Goal: Task Accomplishment & Management: Complete application form

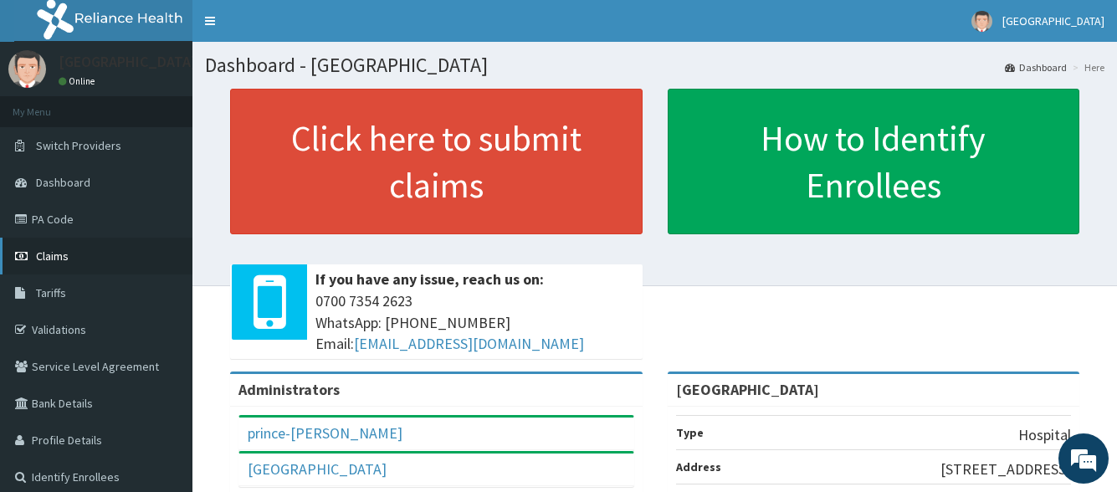
click at [107, 259] on link "Claims" at bounding box center [96, 256] width 192 height 37
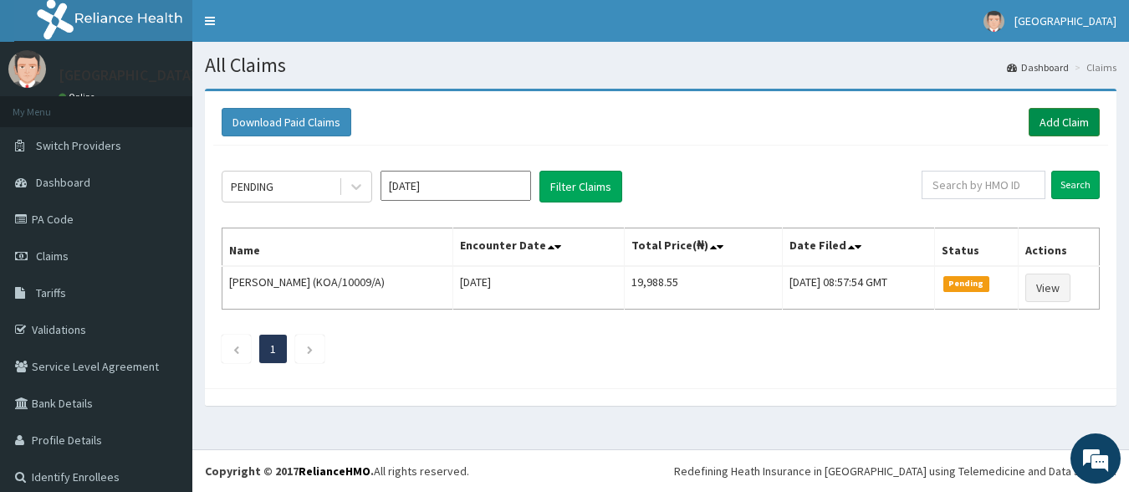
click at [1053, 114] on link "Add Claim" at bounding box center [1064, 122] width 71 height 28
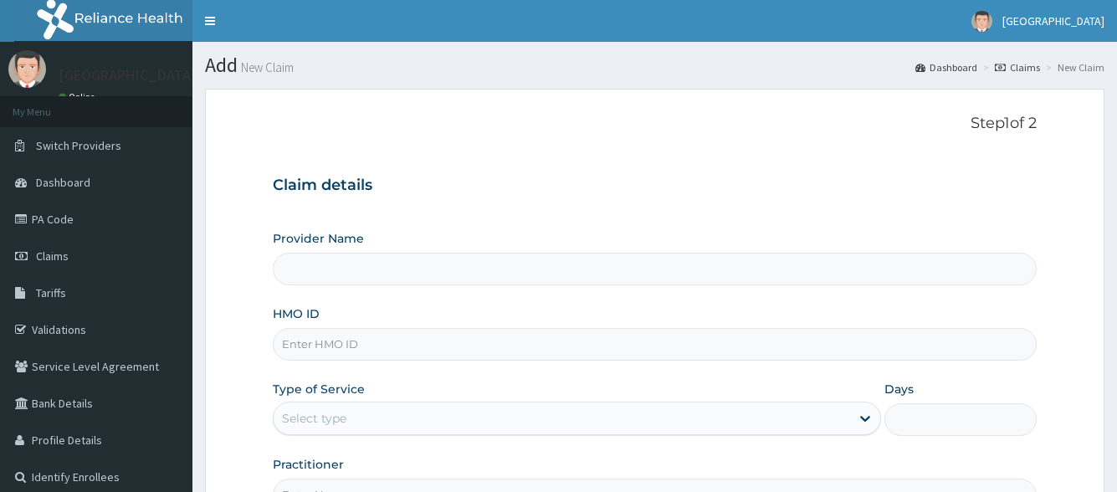
type input "[GEOGRAPHIC_DATA]"
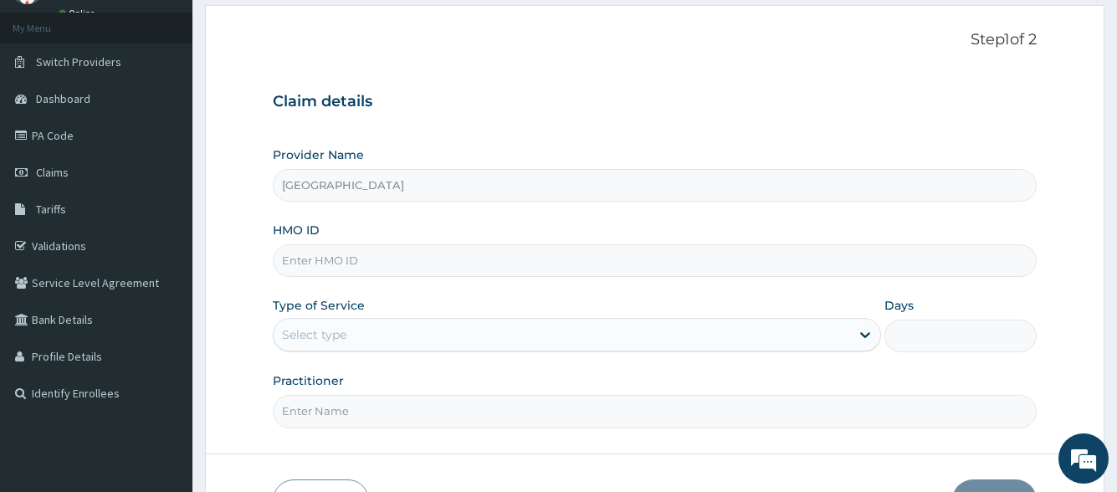
click at [619, 272] on input "HMO ID" at bounding box center [654, 260] width 763 height 33
type input "a"
type input "ALP/10042/C"
click at [400, 337] on div "Select type" at bounding box center [562, 334] width 576 height 27
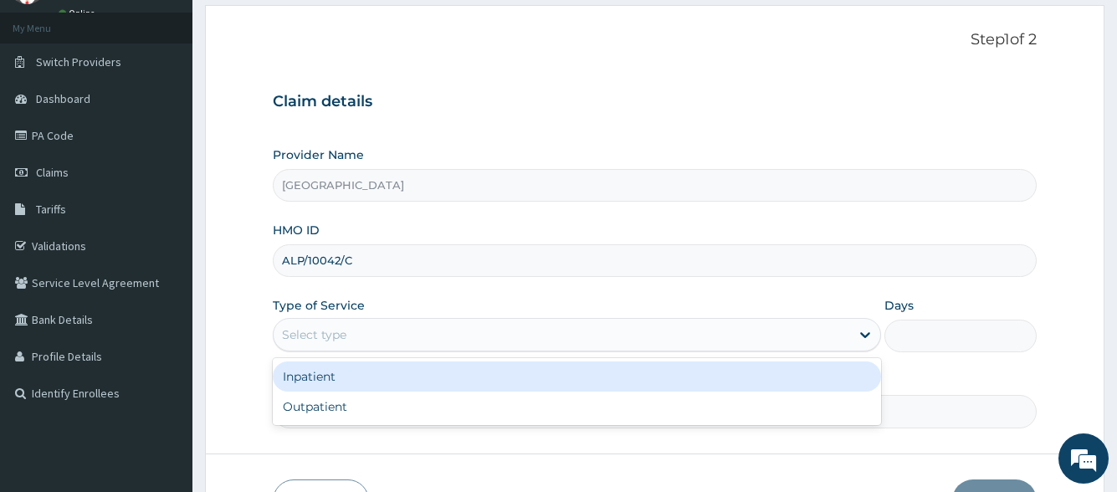
scroll to position [0, 0]
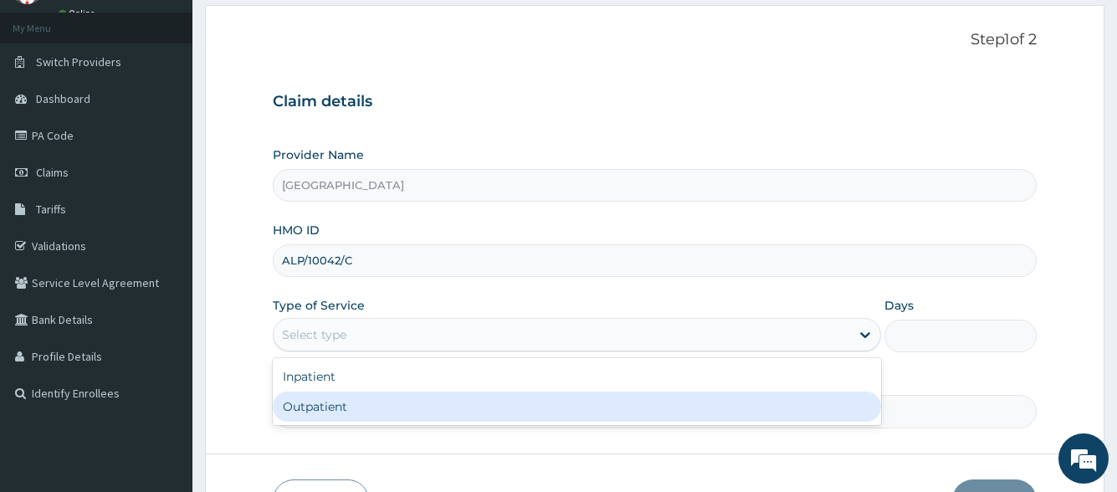
click at [385, 402] on div "Outpatient" at bounding box center [576, 407] width 607 height 30
type input "1"
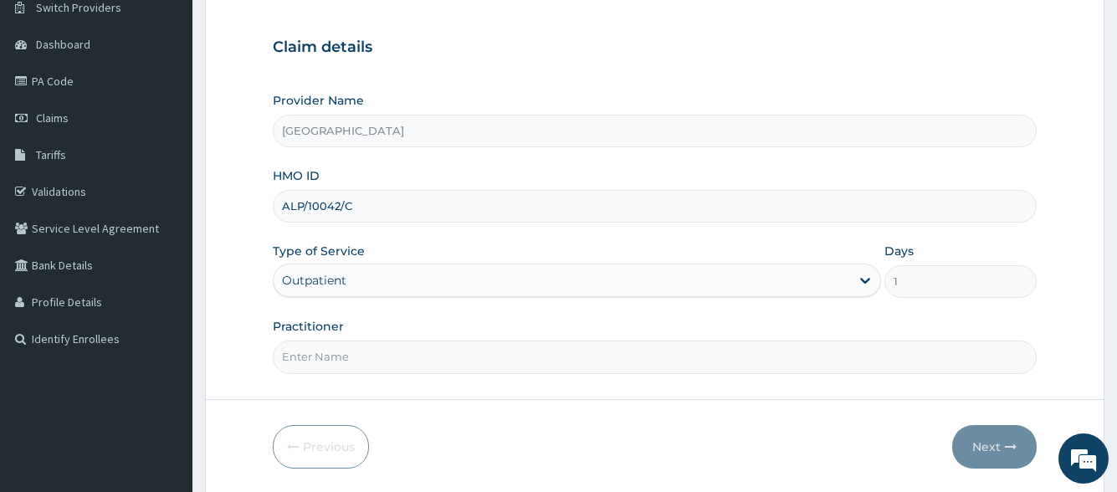
scroll to position [167, 0]
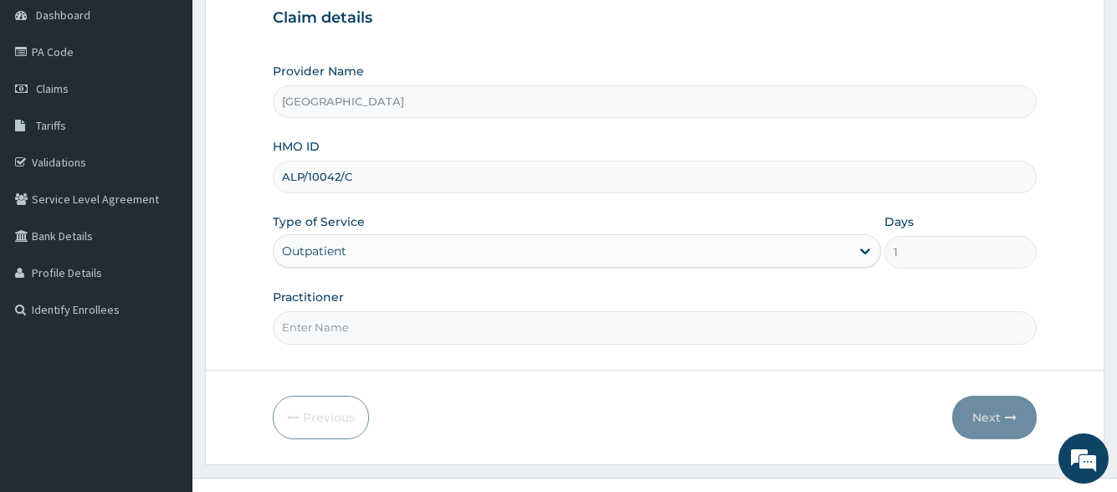
click at [413, 341] on input "Practitioner" at bounding box center [654, 327] width 763 height 33
type input "DR. PRINCE"
click at [973, 423] on button "Next" at bounding box center [994, 418] width 85 height 44
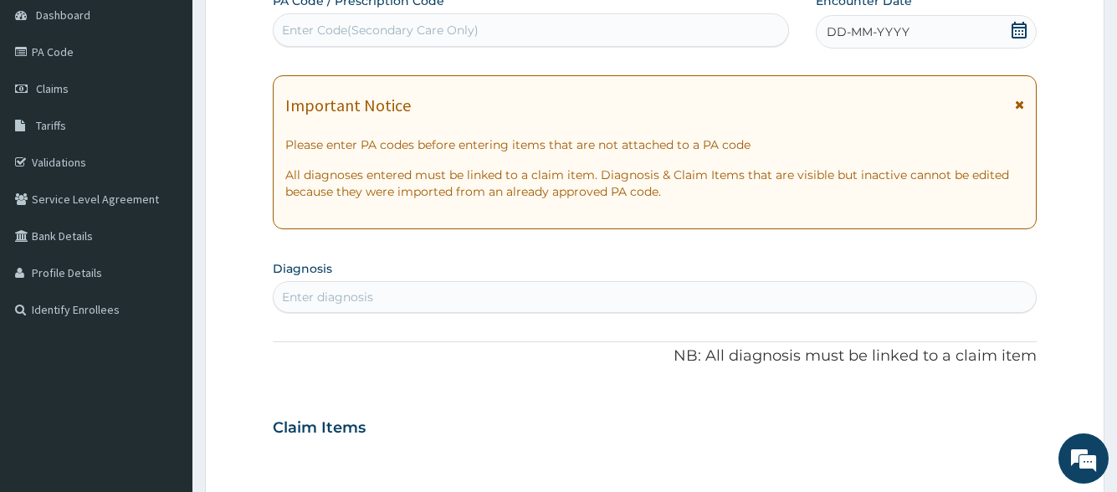
click at [864, 31] on span "DD-MM-YYYY" at bounding box center [868, 31] width 83 height 17
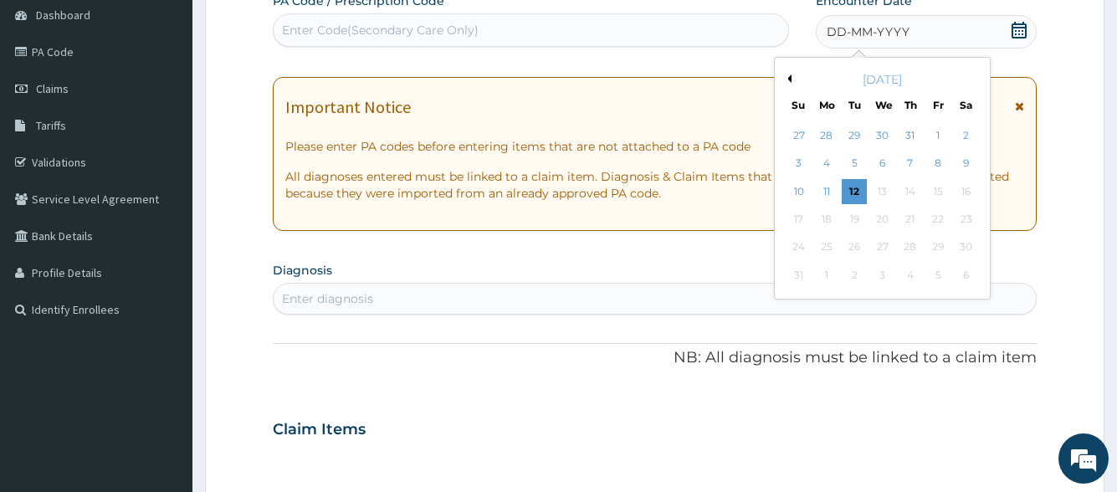
click at [789, 78] on button "Previous Month" at bounding box center [787, 78] width 8 height 8
click at [905, 136] on div "3" at bounding box center [909, 135] width 25 height 25
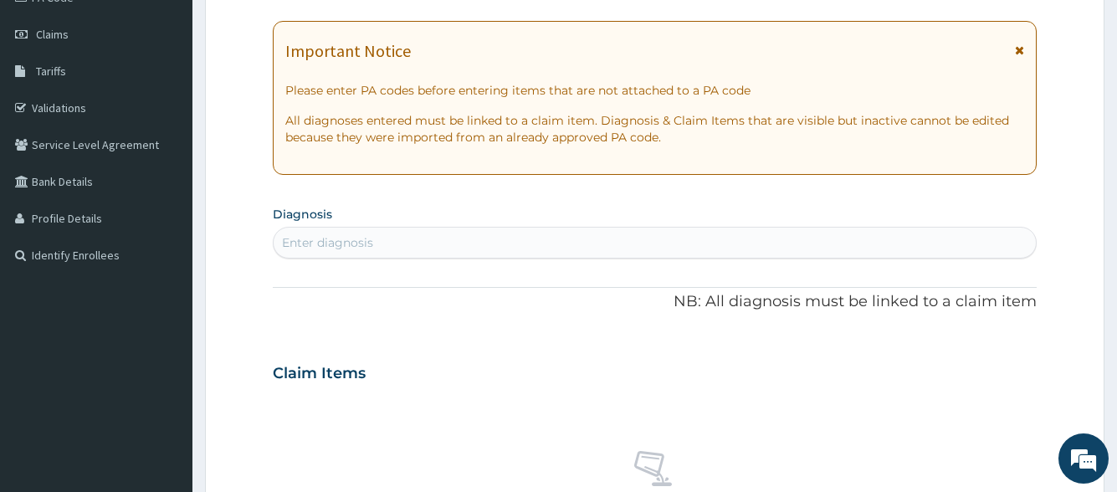
scroll to position [251, 0]
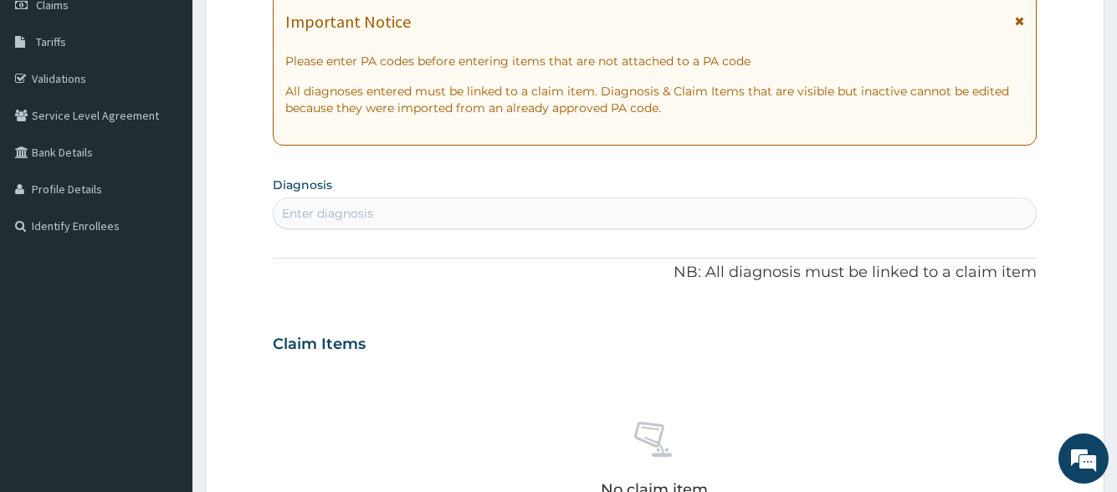
click at [495, 221] on div "Enter diagnosis" at bounding box center [654, 213] width 761 height 27
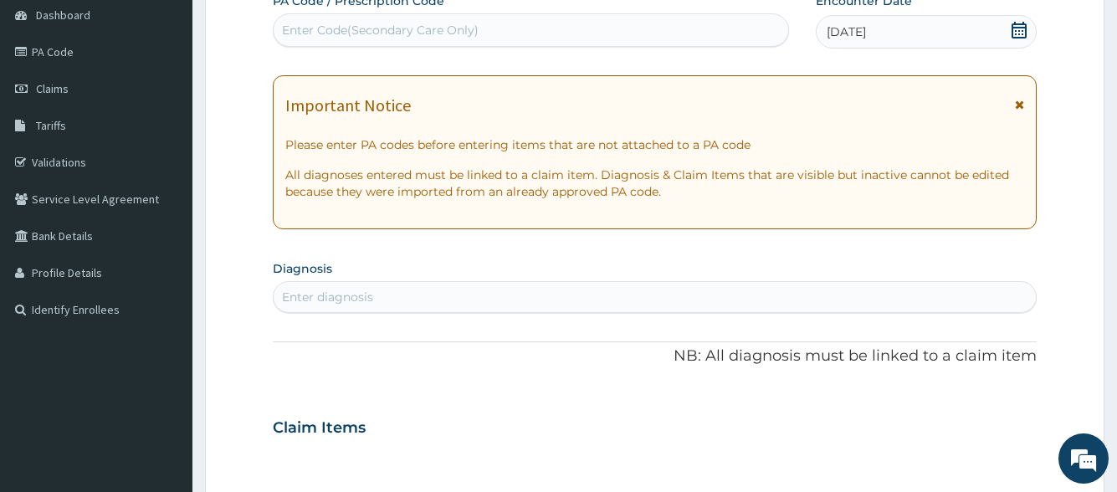
click at [960, 22] on div "03-07-2025" at bounding box center [926, 31] width 221 height 33
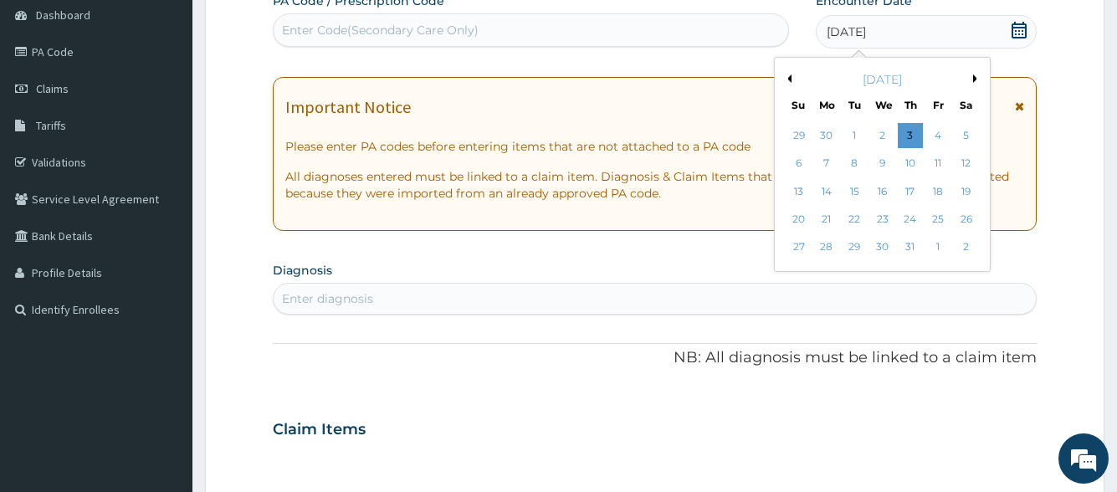
click at [976, 78] on button "Next Month" at bounding box center [977, 78] width 8 height 8
click at [798, 191] on div "10" at bounding box center [798, 191] width 25 height 25
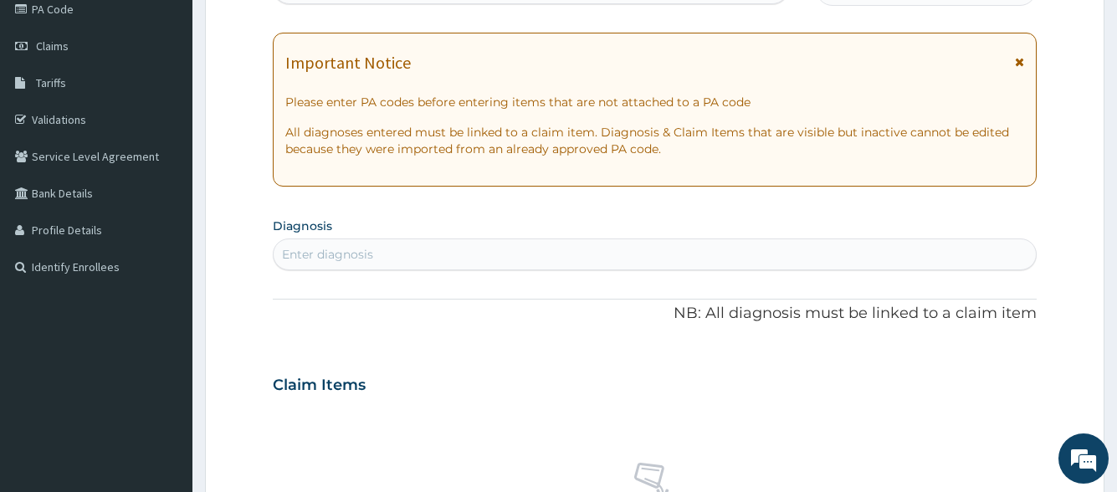
scroll to position [251, 0]
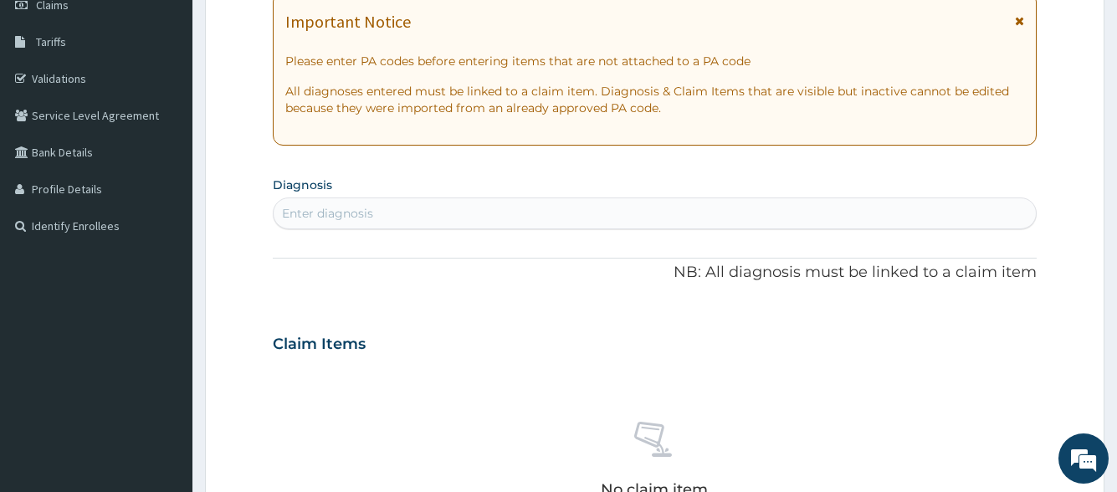
click at [512, 215] on div "Enter diagnosis" at bounding box center [654, 213] width 761 height 27
type input "SEPSIS"
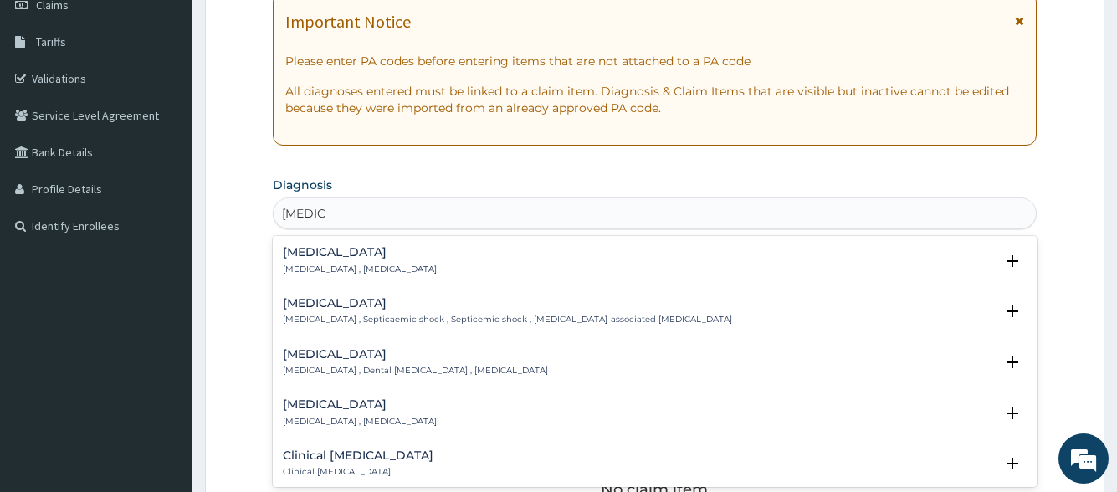
click at [405, 256] on div "Sepsis Systemic infection , Sepsis" at bounding box center [654, 260] width 743 height 29
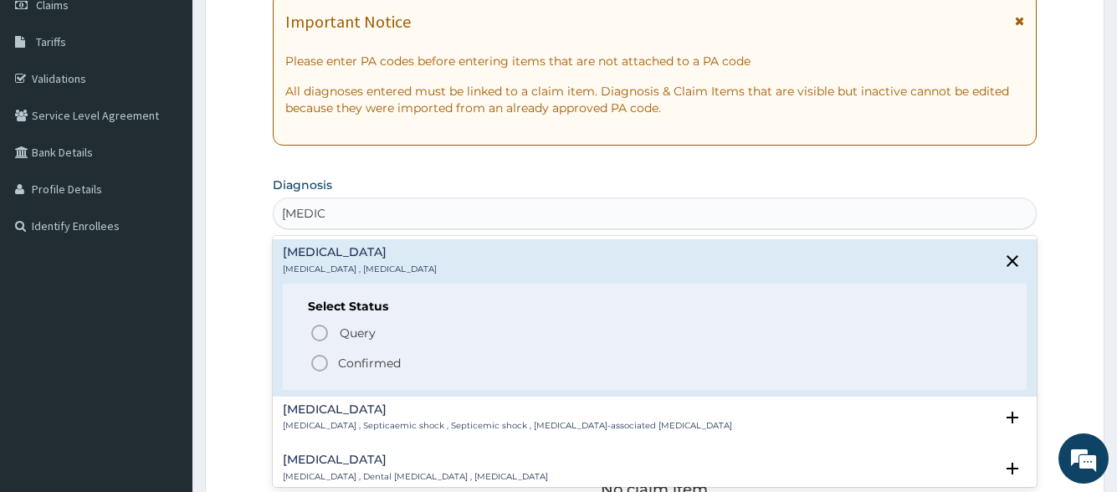
click at [371, 361] on p "Confirmed" at bounding box center [369, 363] width 63 height 17
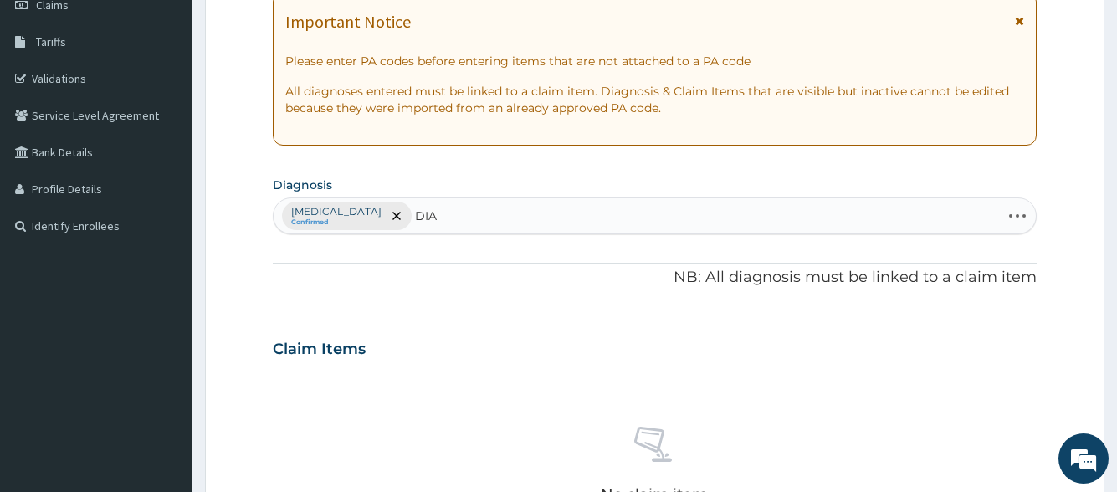
type input "DIAR"
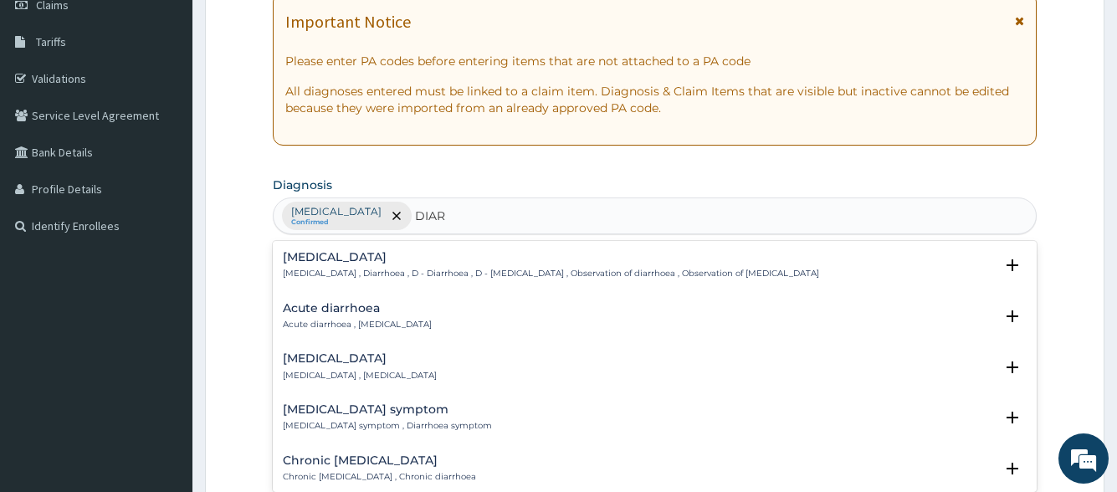
click at [410, 267] on div "Diarrhea Diarrhea , Diarrhoea , D - Diarrhoea , D - Diarrhea , Observation of d…" at bounding box center [551, 265] width 536 height 29
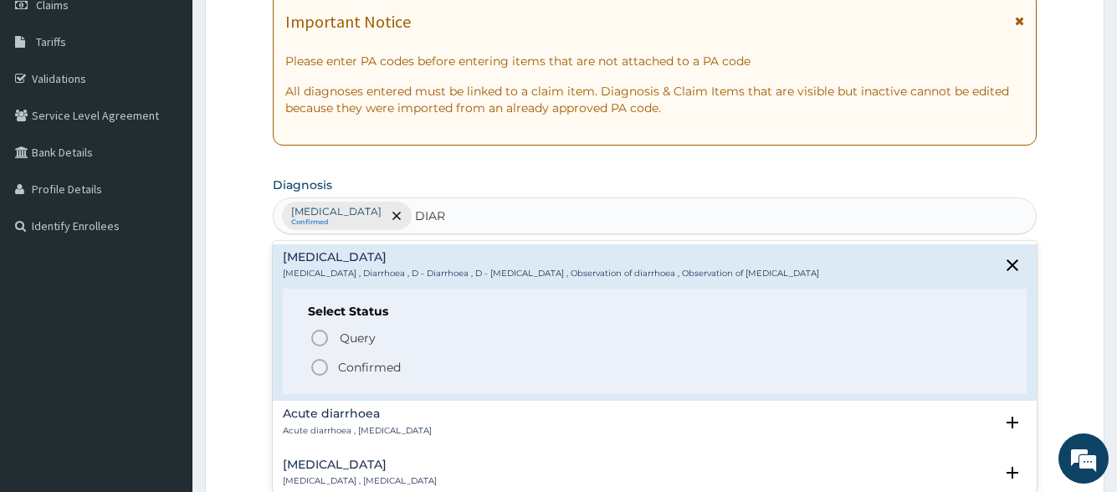
click at [376, 371] on p "Confirmed" at bounding box center [369, 367] width 63 height 17
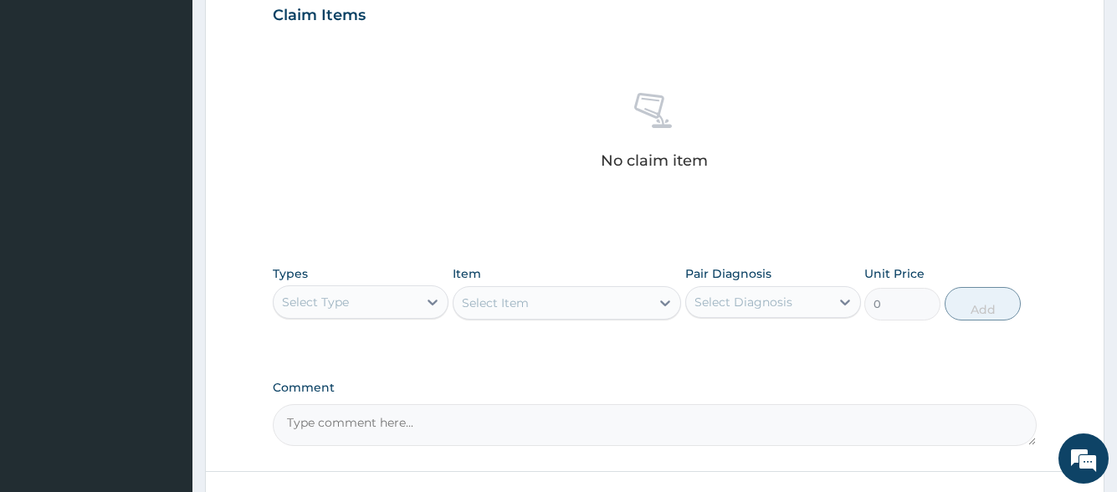
scroll to position [586, 0]
click at [356, 298] on div "Select Type" at bounding box center [346, 301] width 144 height 27
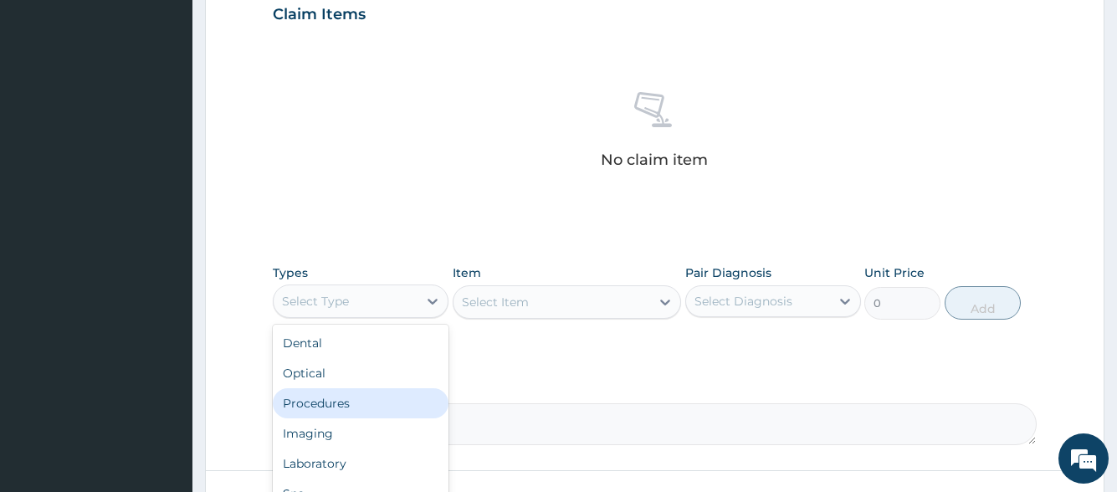
click at [366, 392] on div "Procedures" at bounding box center [361, 403] width 176 height 30
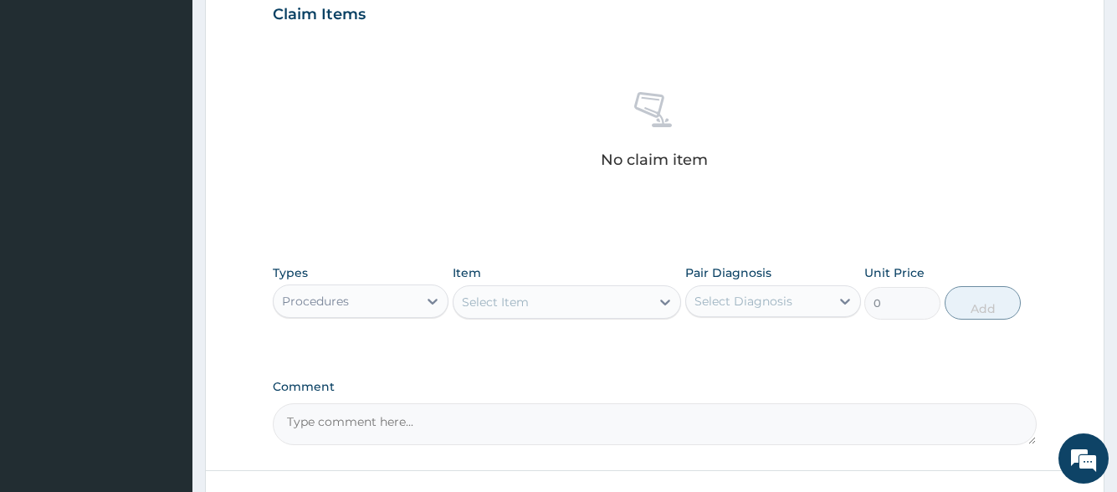
click at [582, 311] on div "Select Item" at bounding box center [551, 302] width 197 height 27
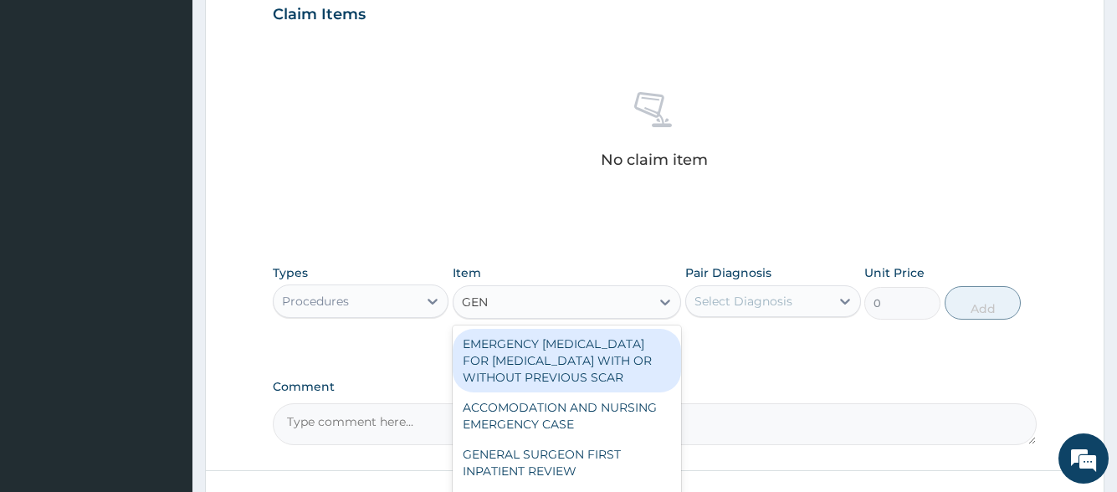
type input "GENE"
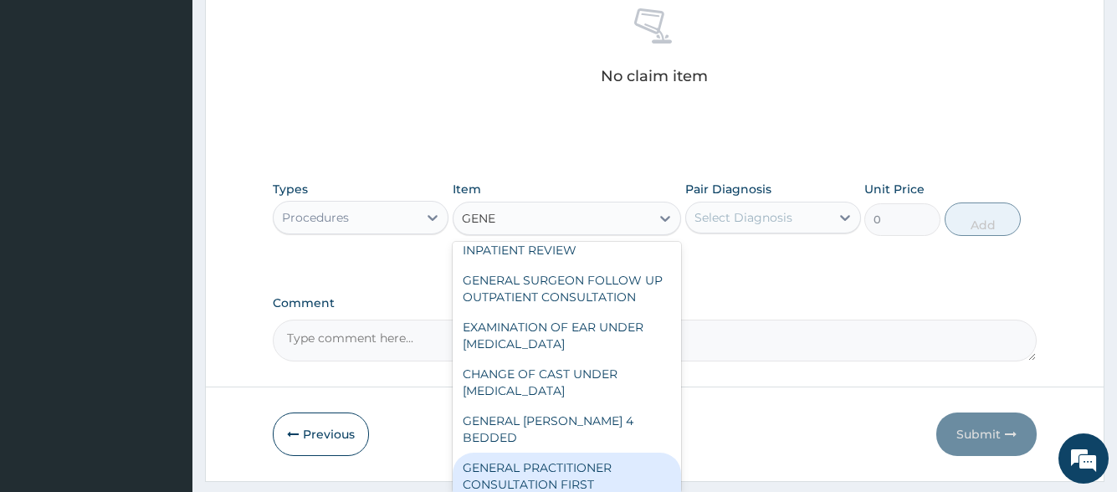
scroll to position [241, 0]
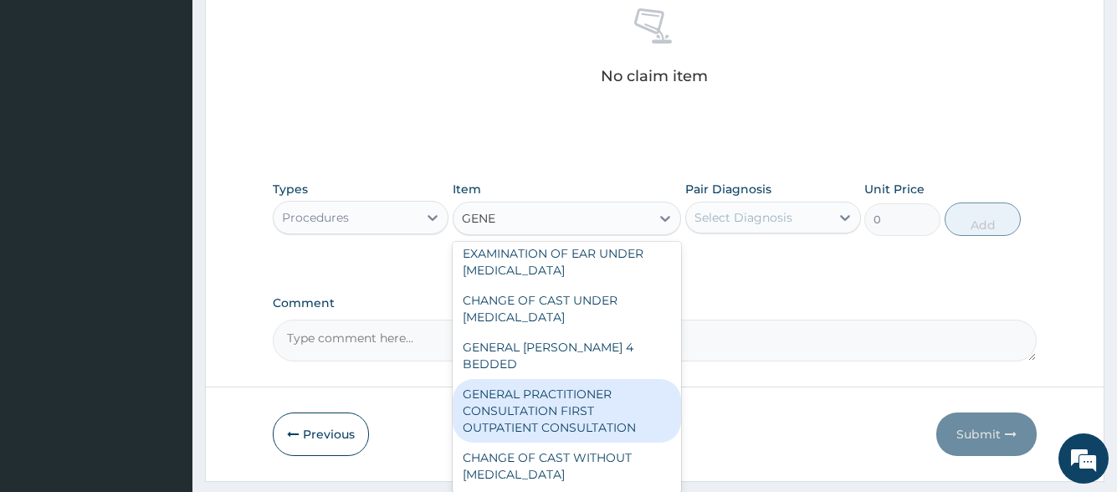
click at [595, 406] on div "GENERAL PRACTITIONER CONSULTATION FIRST OUTPATIENT CONSULTATION" at bounding box center [567, 411] width 229 height 64
type input "3547.5"
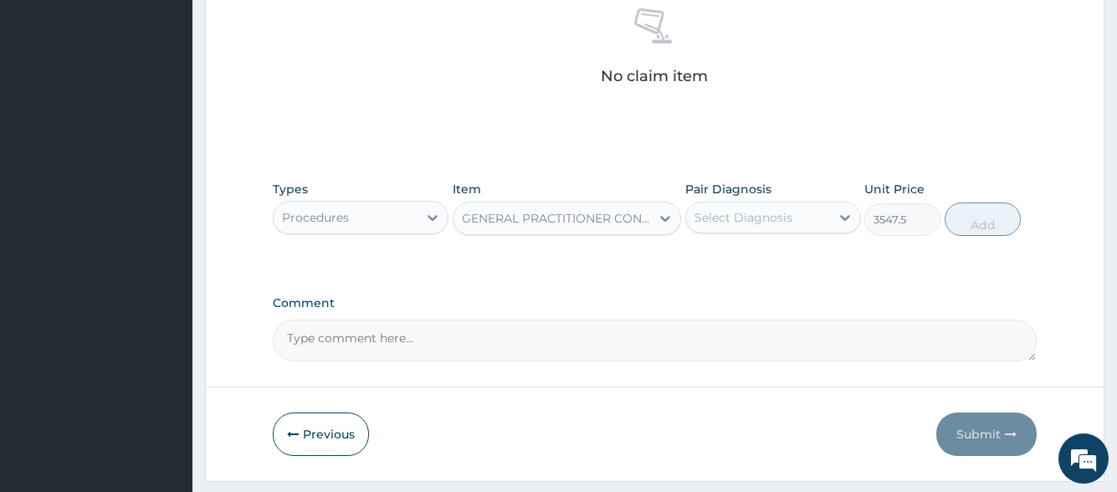
click at [760, 217] on div "Select Diagnosis" at bounding box center [743, 217] width 98 height 17
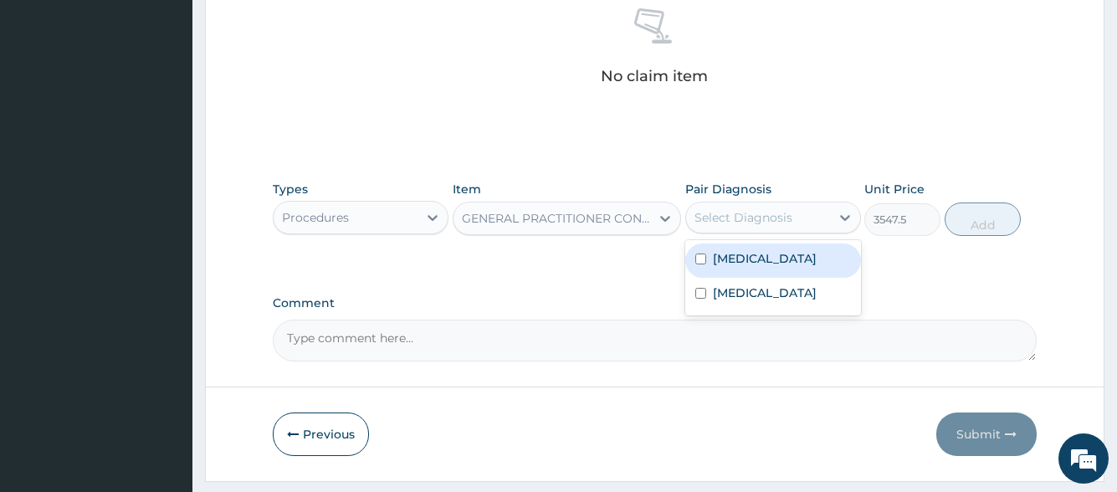
click at [764, 268] on div "Sepsis" at bounding box center [773, 260] width 176 height 34
checkbox input "true"
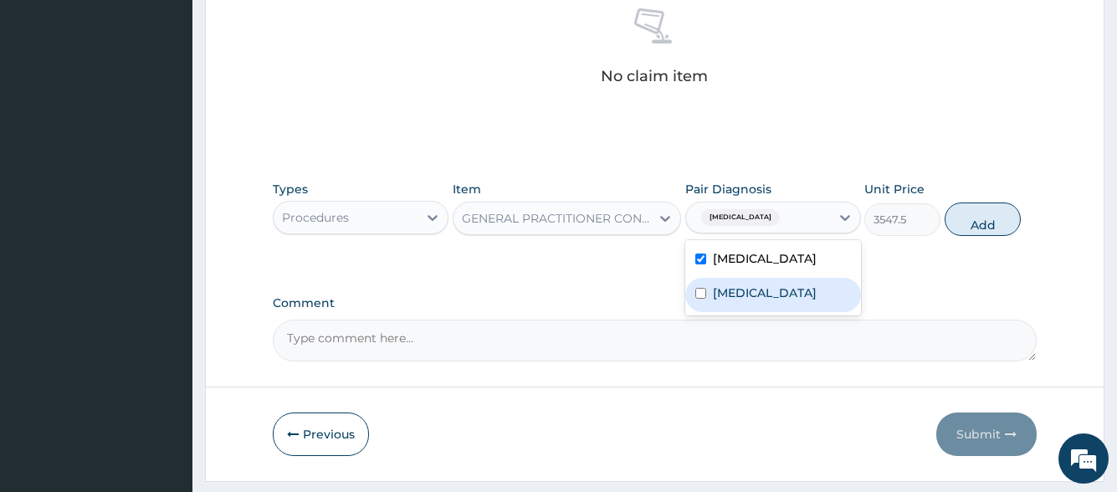
drag, startPoint x: 759, startPoint y: 295, endPoint x: 773, endPoint y: 291, distance: 14.6
click at [759, 295] on label "Diarrhea" at bounding box center [765, 292] width 104 height 17
checkbox input "true"
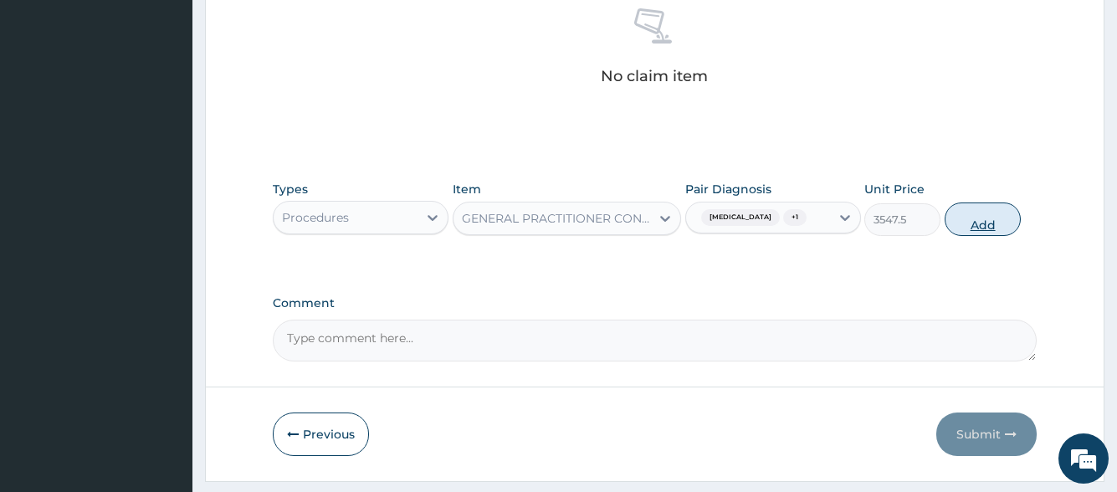
click at [1006, 217] on button "Add" at bounding box center [983, 218] width 76 height 33
type input "0"
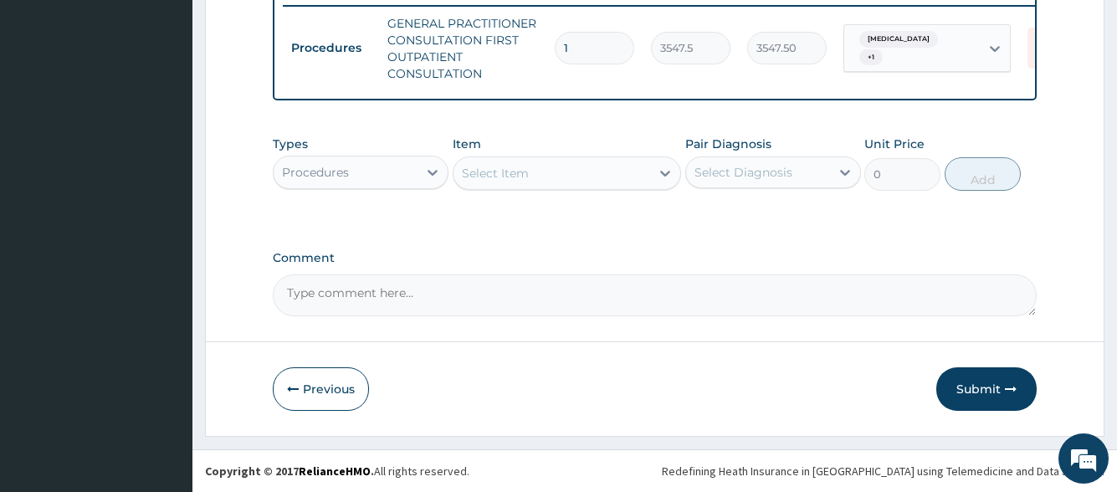
click at [503, 181] on div "Select Item" at bounding box center [495, 173] width 67 height 17
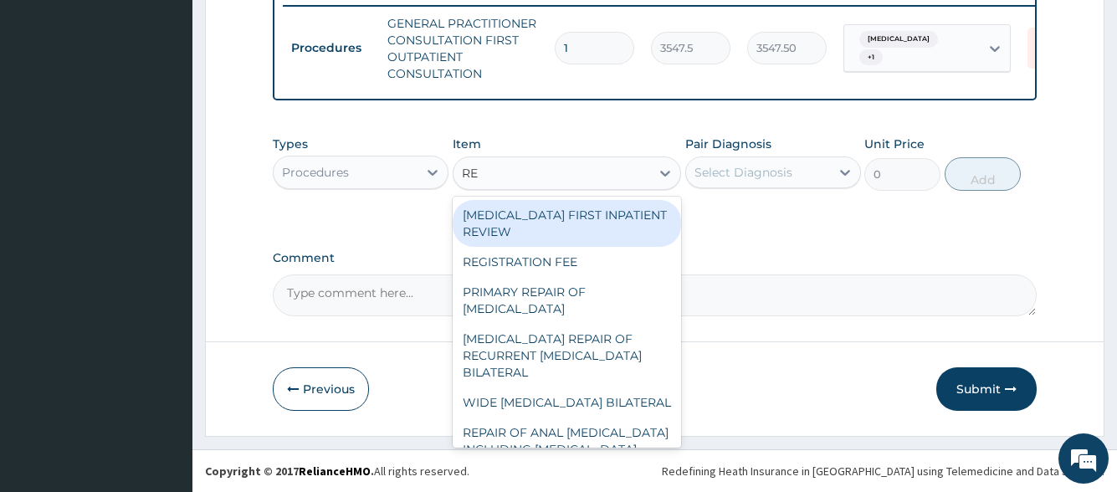
type input "REG"
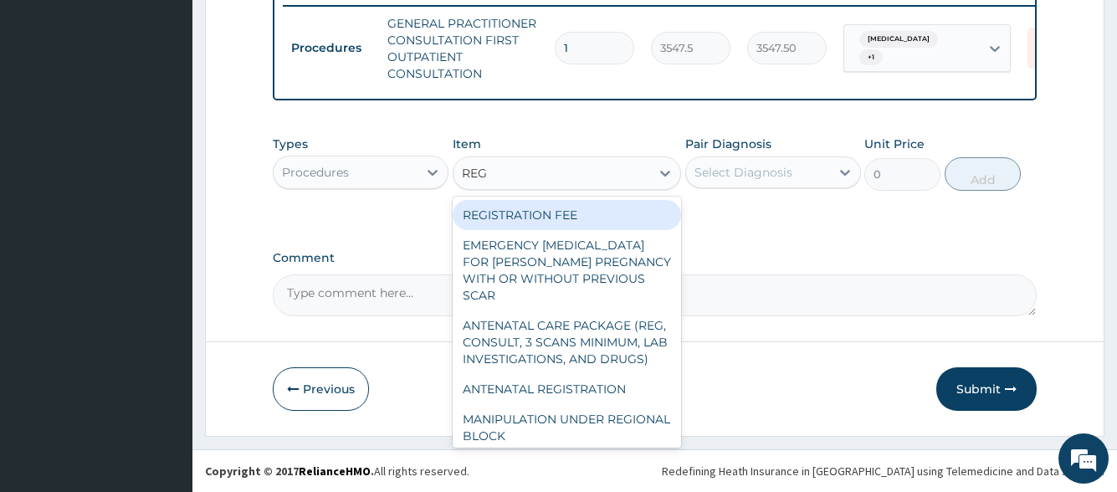
click at [512, 224] on div "REGISTRATION FEE" at bounding box center [567, 215] width 229 height 30
type input "2150"
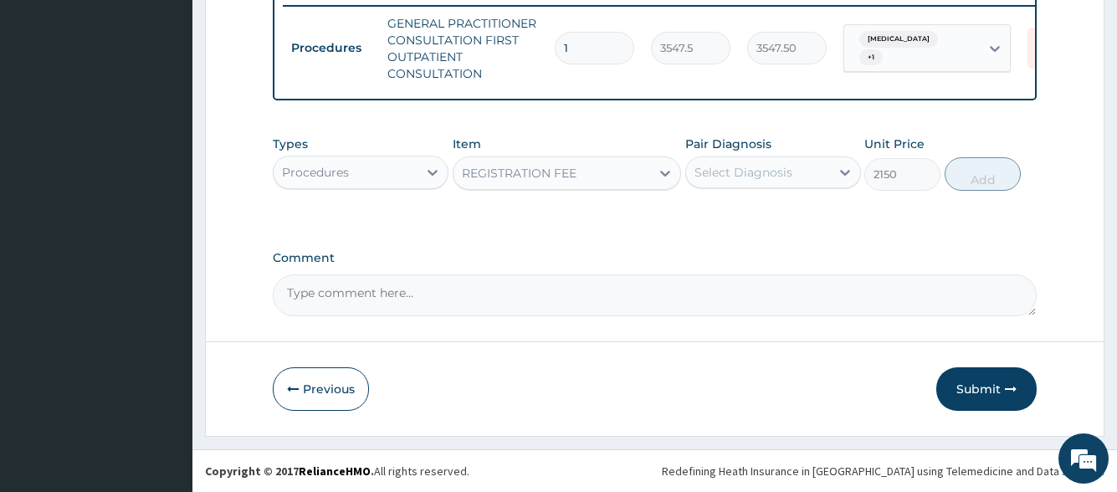
click at [779, 175] on div "Select Diagnosis" at bounding box center [743, 172] width 98 height 17
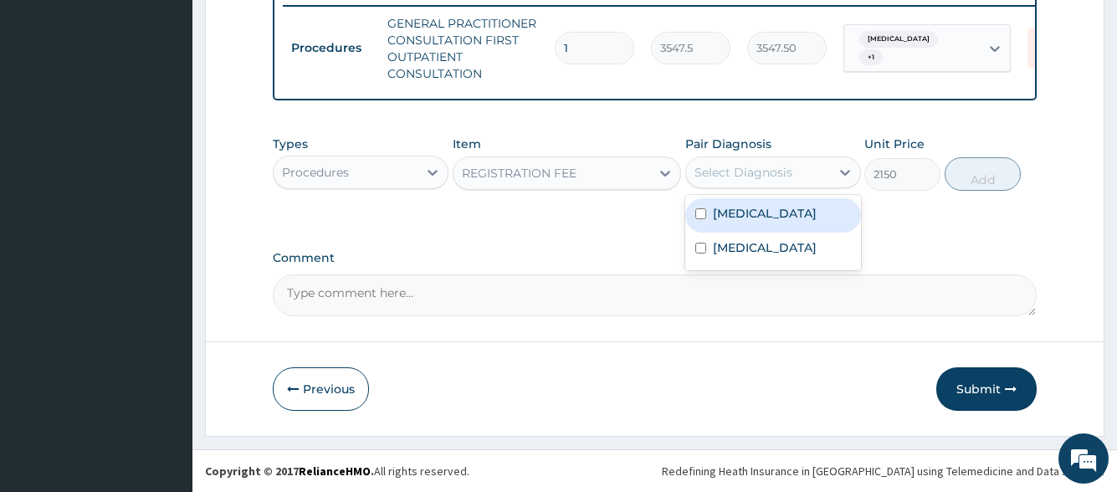
click at [779, 231] on div "Sepsis" at bounding box center [773, 215] width 176 height 34
checkbox input "true"
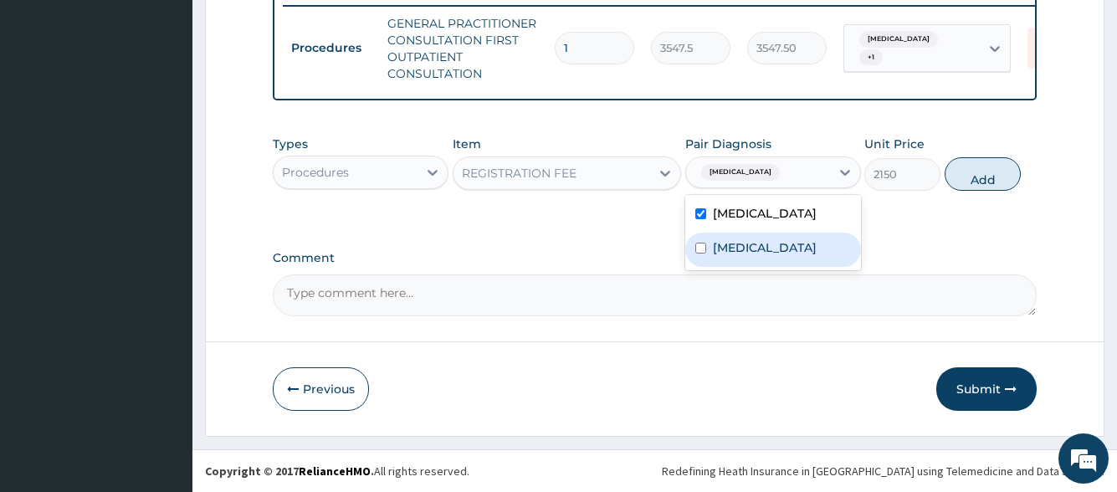
click at [775, 262] on div "Diarrhea" at bounding box center [773, 250] width 176 height 34
checkbox input "true"
click at [962, 176] on button "Add" at bounding box center [983, 173] width 76 height 33
type input "0"
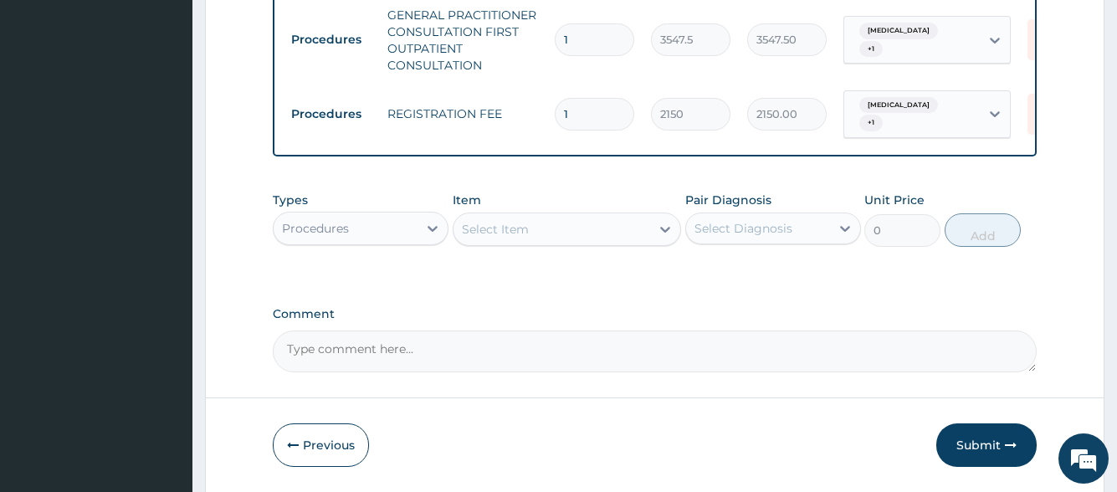
click at [354, 245] on div "Procedures" at bounding box center [361, 228] width 176 height 33
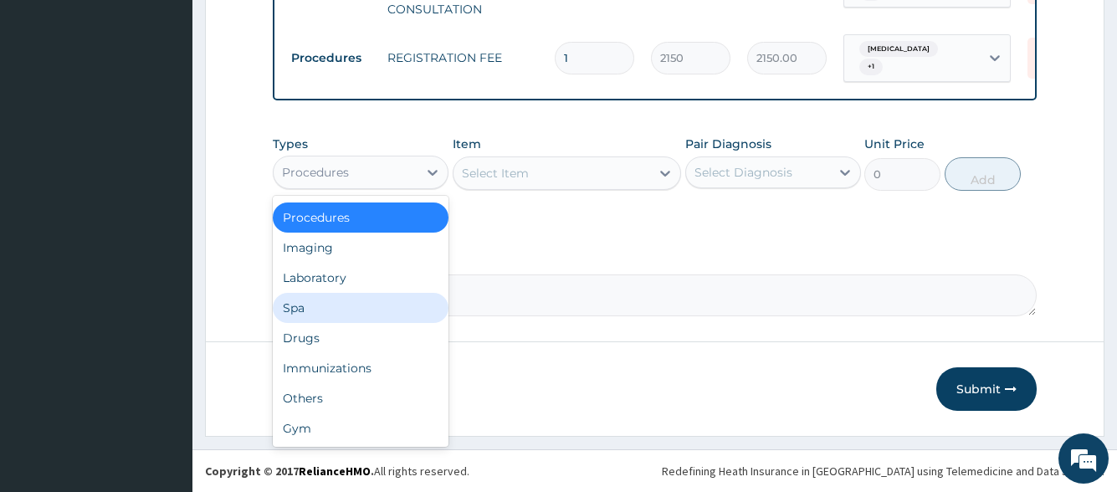
scroll to position [0, 0]
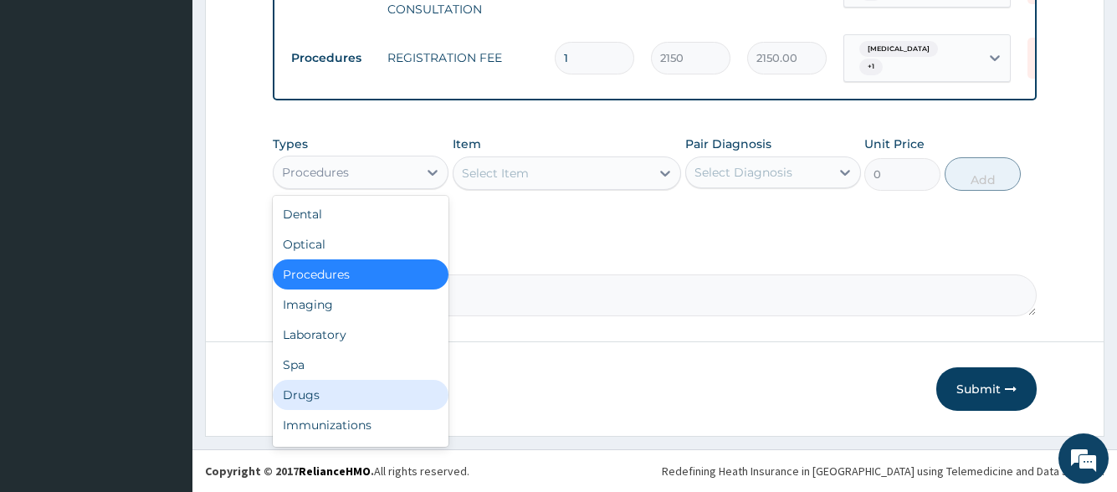
click at [345, 387] on div "Drugs" at bounding box center [361, 395] width 176 height 30
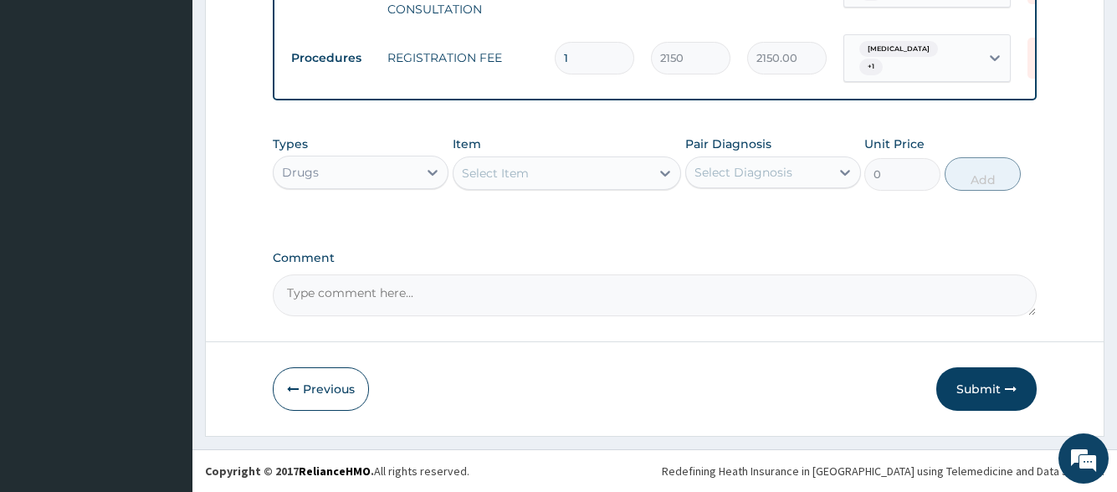
click at [576, 177] on div "Select Item" at bounding box center [551, 173] width 197 height 27
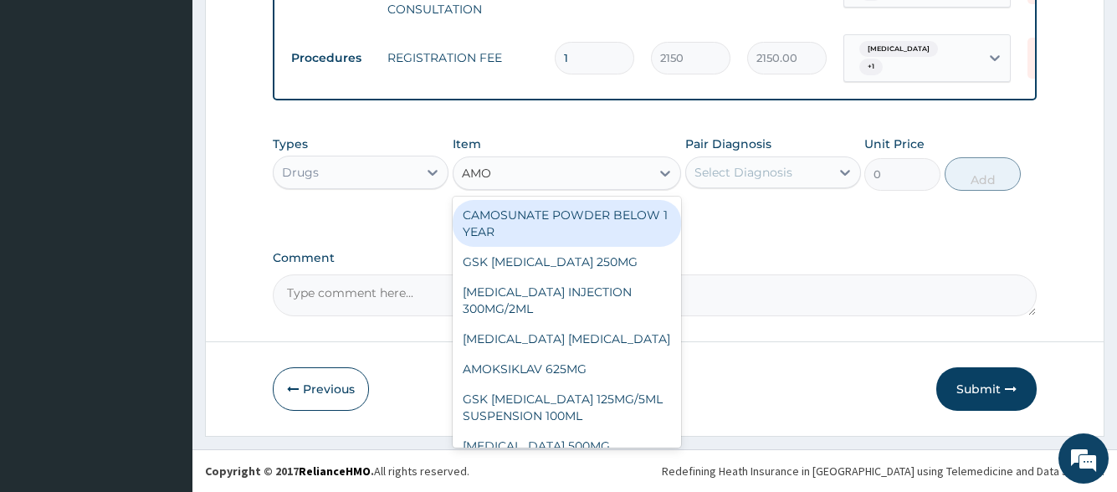
type input "AMOX"
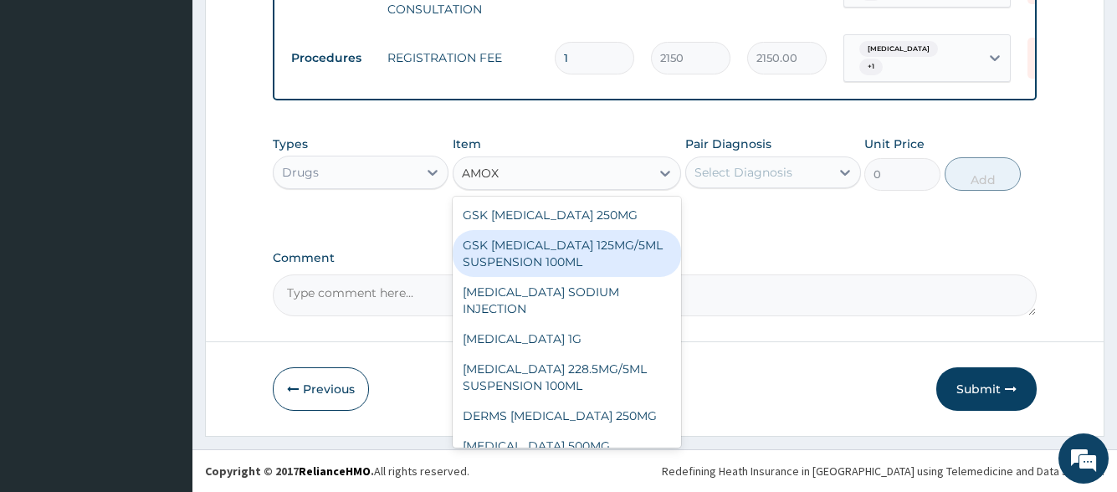
click at [582, 247] on div "GSK AMOXIL 125MG/5ML SUSPENSION 100ML" at bounding box center [567, 253] width 229 height 47
type input "8868.75"
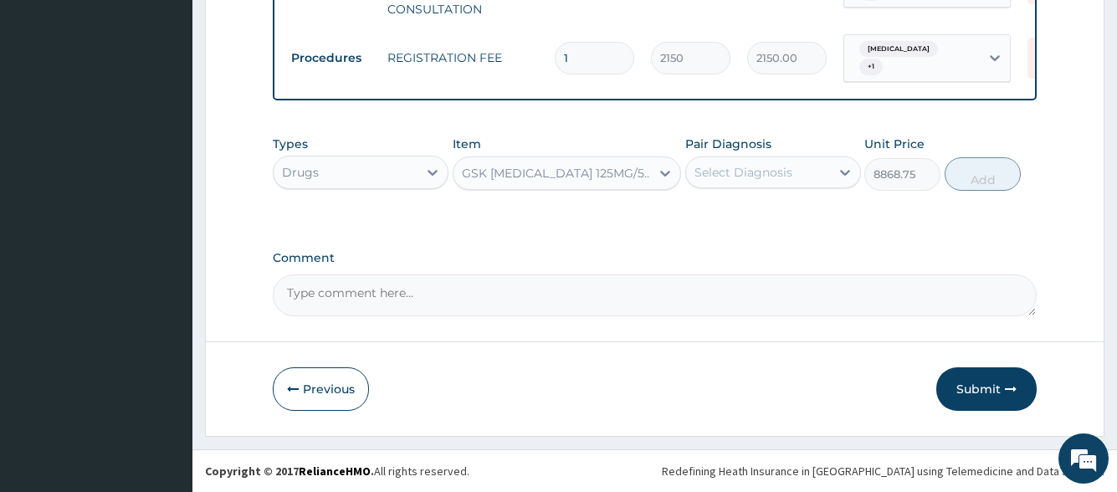
click at [740, 184] on div "Select Diagnosis" at bounding box center [758, 172] width 144 height 27
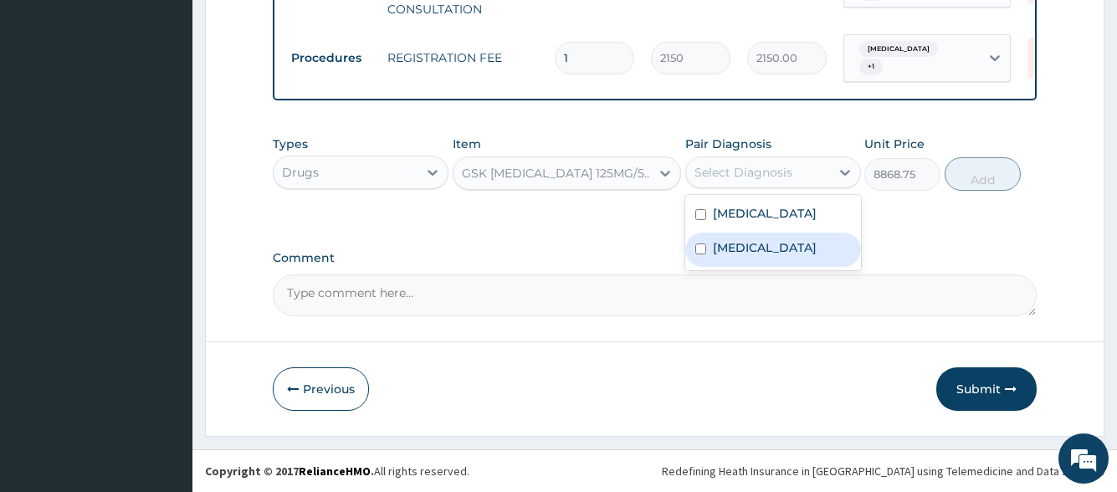
click at [756, 218] on div "Sepsis" at bounding box center [773, 215] width 176 height 34
checkbox input "true"
click at [754, 243] on label "Diarrhea" at bounding box center [765, 247] width 104 height 17
checkbox input "true"
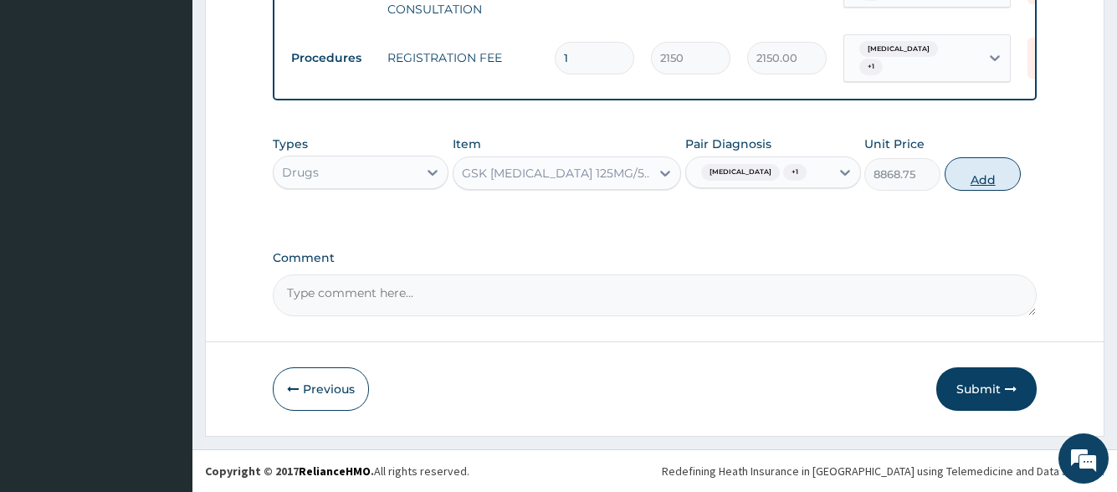
click at [965, 170] on button "Add" at bounding box center [983, 173] width 76 height 33
type input "0"
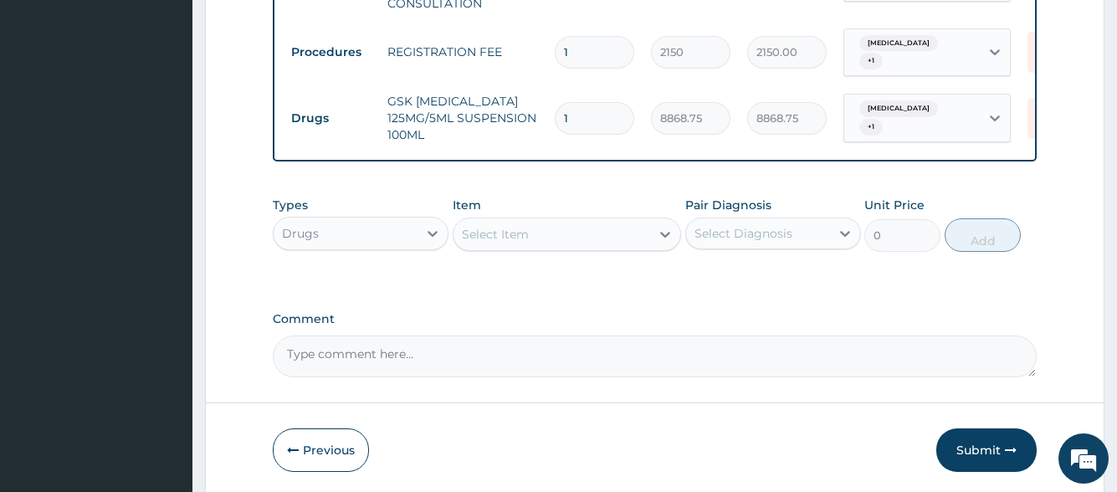
click at [559, 233] on div "Select Item" at bounding box center [551, 234] width 197 height 27
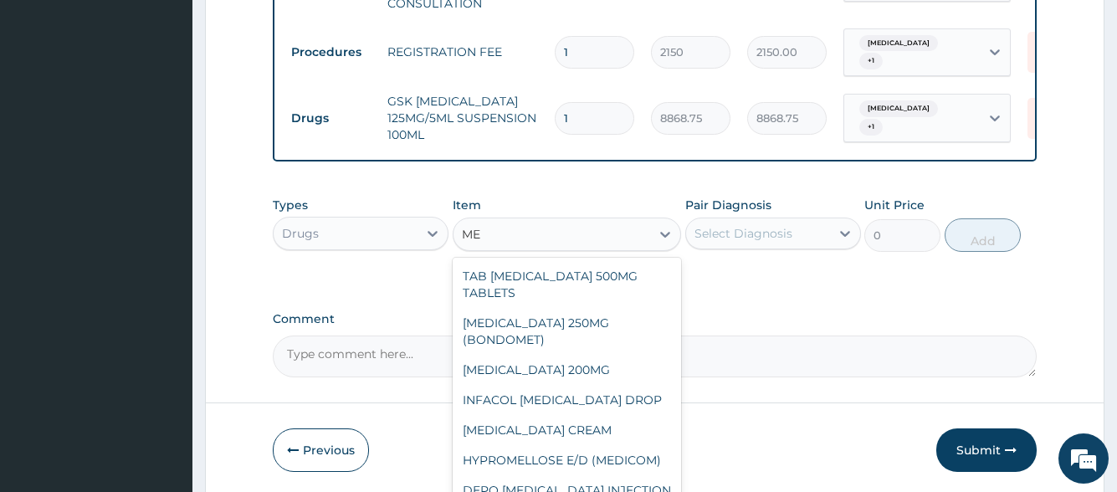
type input "M"
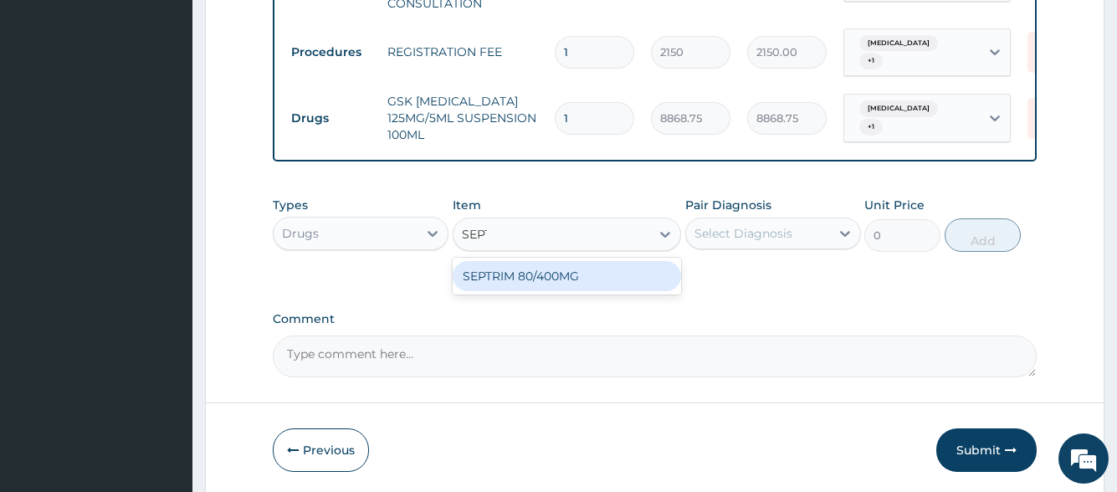
type input "SEPTR"
click at [520, 272] on div "SEPTRIM 80/400MG" at bounding box center [567, 276] width 229 height 30
type input "94.6"
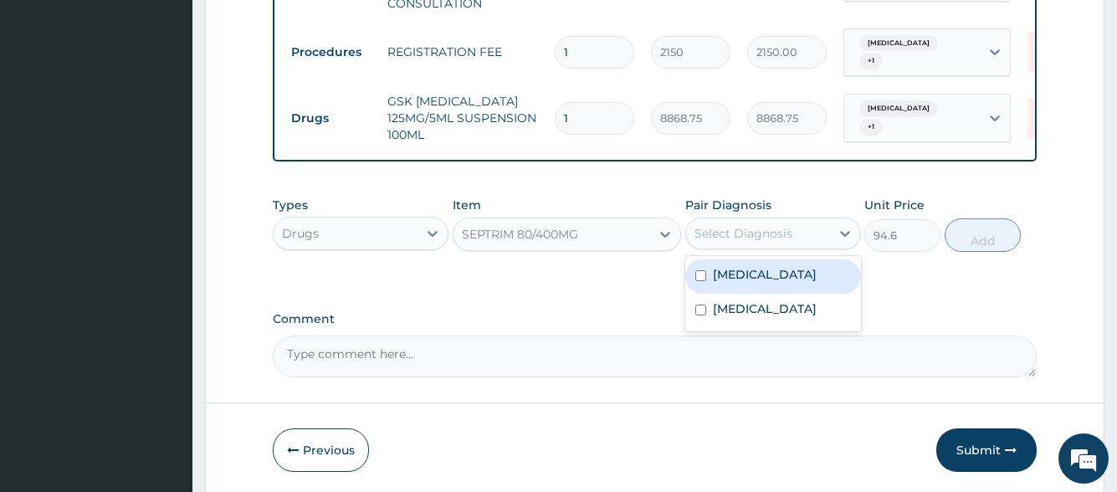
click at [732, 235] on div "Select Diagnosis" at bounding box center [743, 233] width 98 height 17
click at [610, 222] on div "SEPTRIM 80/400MG" at bounding box center [551, 234] width 197 height 27
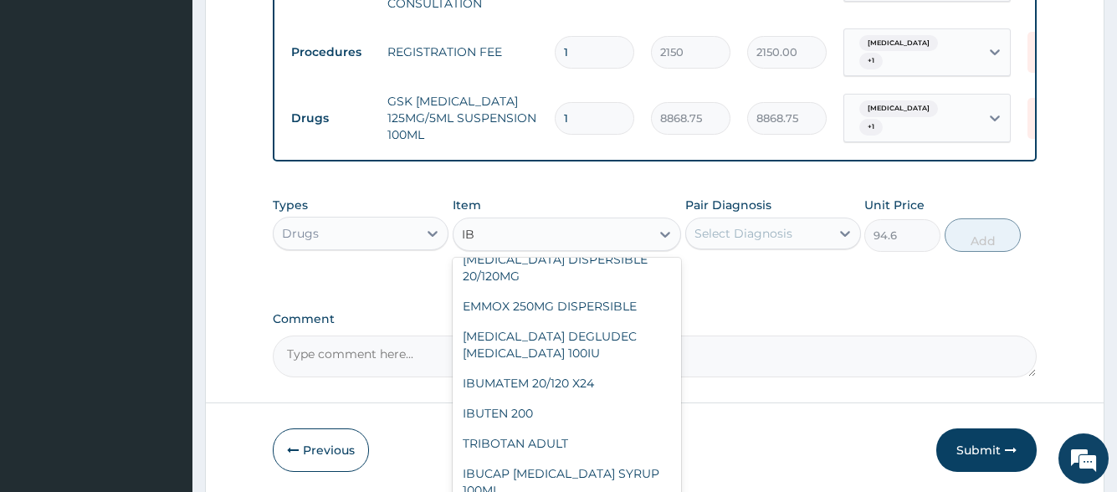
scroll to position [214, 0]
type input "IBU"
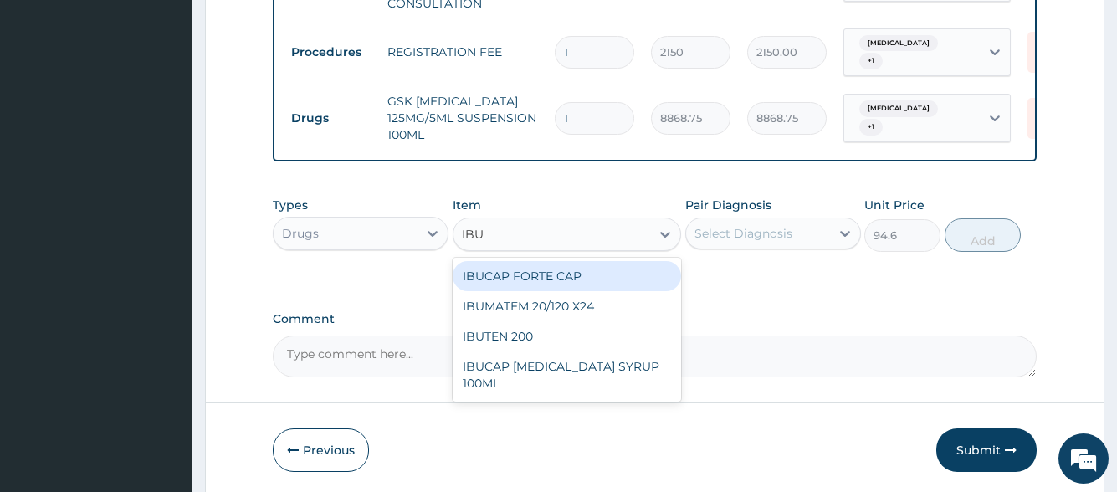
scroll to position [0, 0]
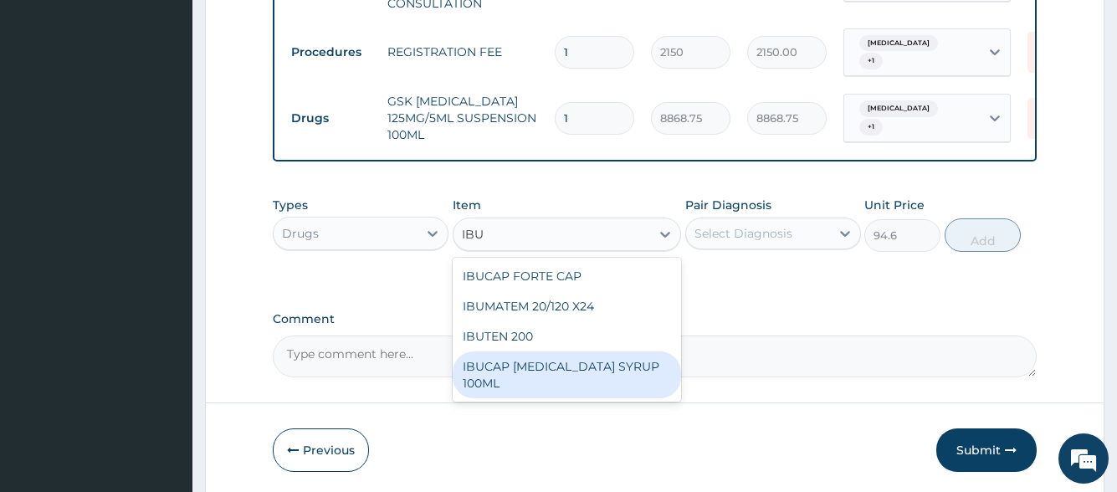
click at [540, 366] on div "IBUCAP COLD AND FLU SYRUP 100ML" at bounding box center [567, 374] width 229 height 47
type input "768.6250000000001"
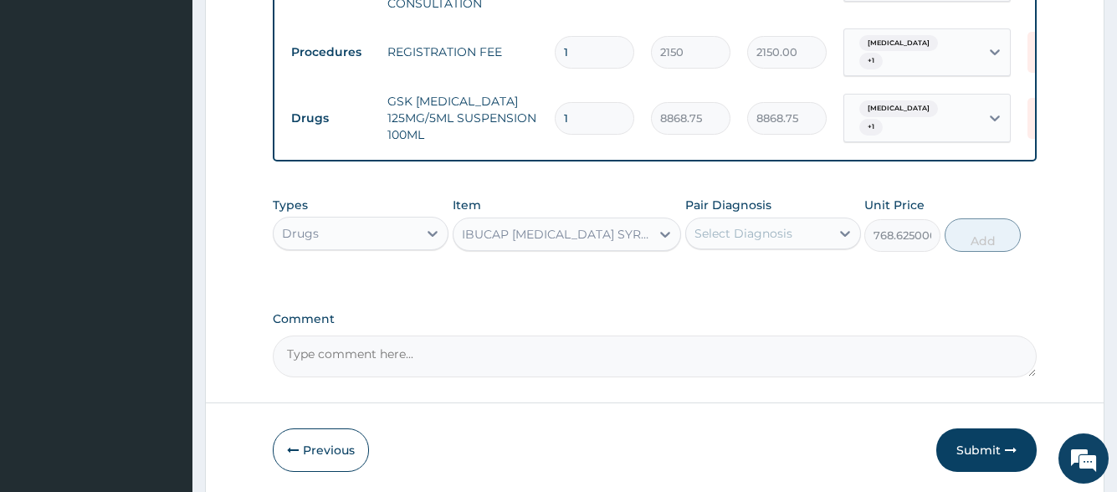
click at [763, 220] on div "Select Diagnosis" at bounding box center [758, 233] width 144 height 27
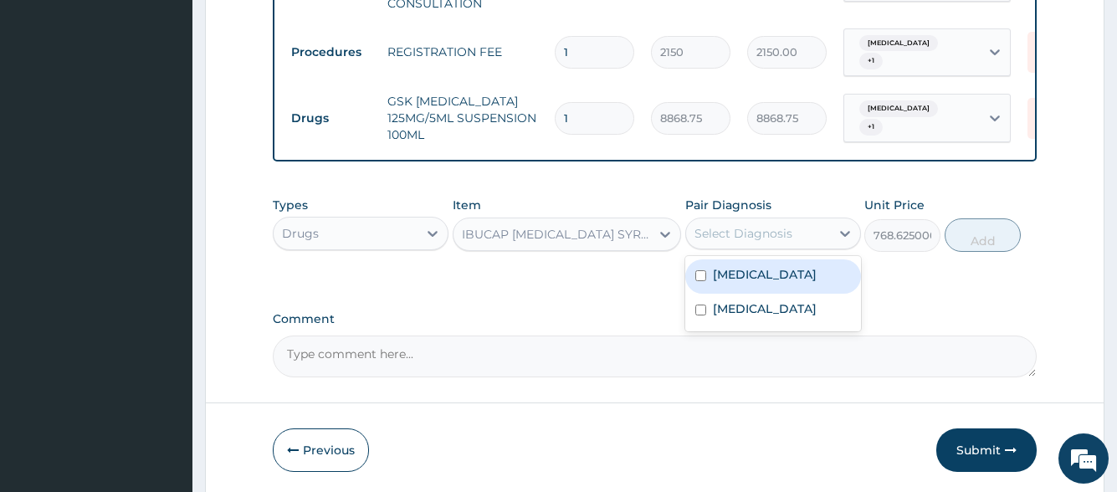
click at [756, 264] on div "Sepsis" at bounding box center [773, 276] width 176 height 34
checkbox input "true"
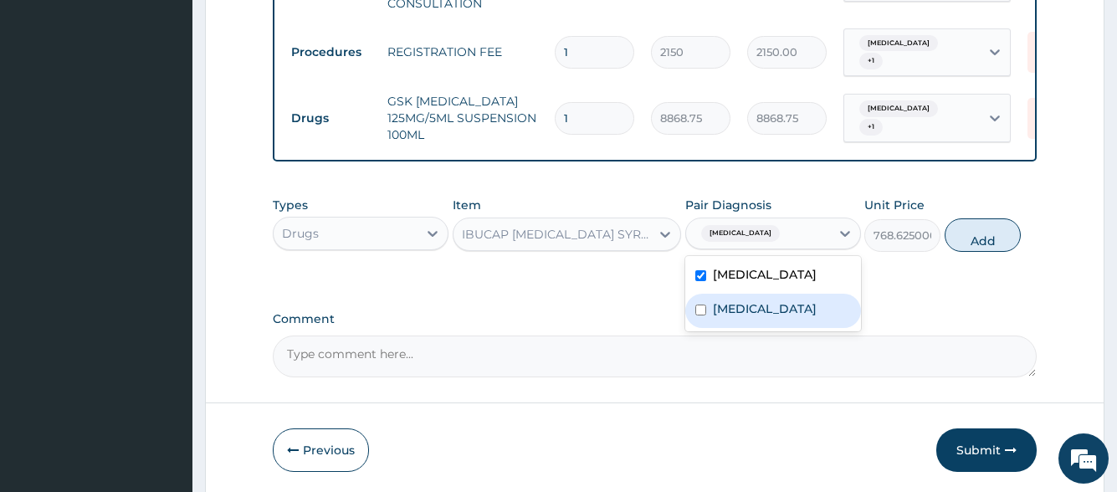
click at [752, 305] on label "Diarrhea" at bounding box center [765, 308] width 104 height 17
checkbox input "true"
click at [965, 225] on button "Add" at bounding box center [983, 234] width 76 height 33
type input "0"
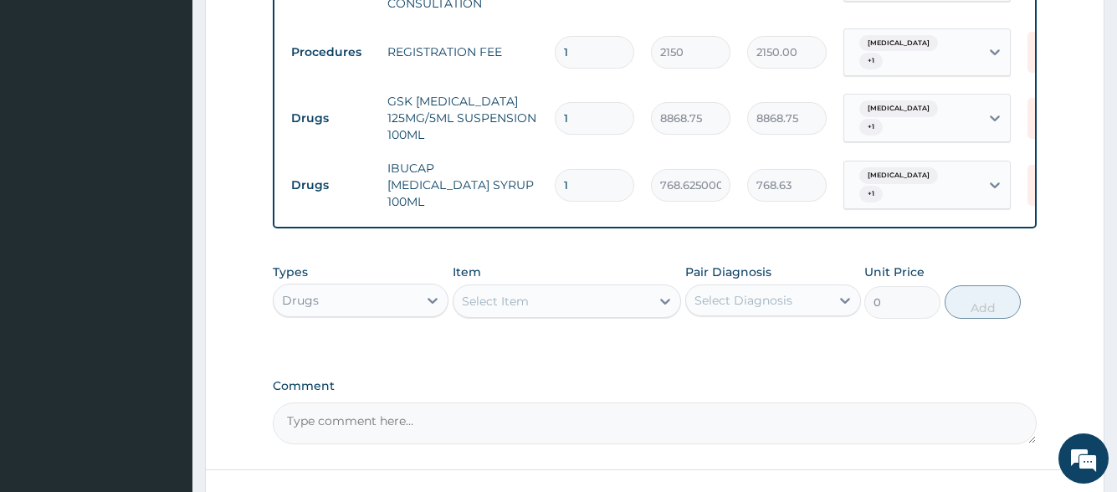
click at [500, 293] on div "Select Item" at bounding box center [495, 301] width 67 height 17
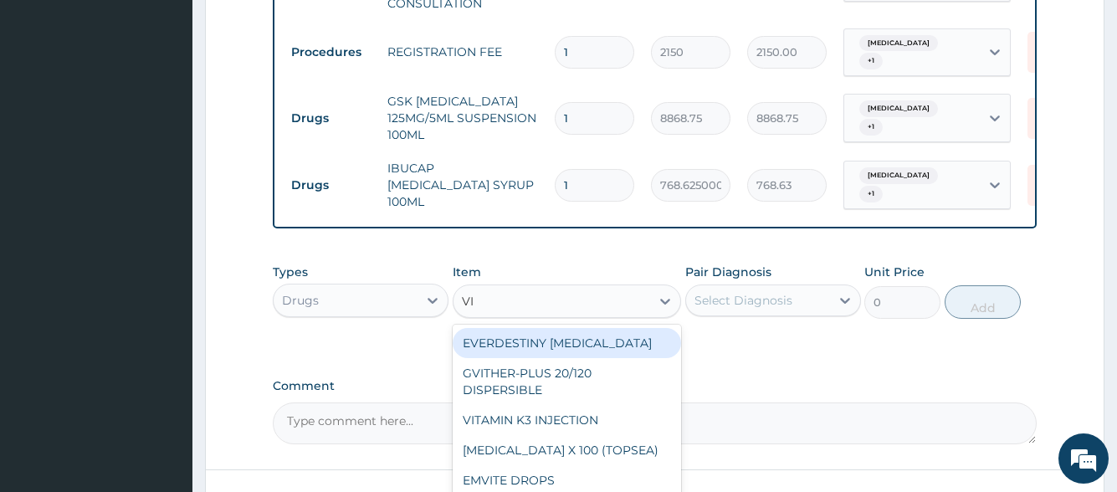
type input "V"
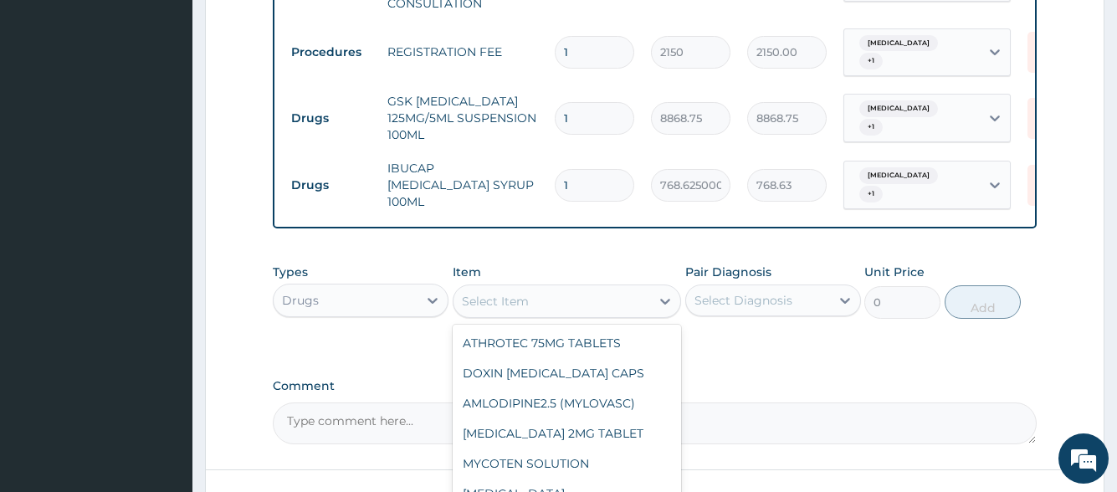
type input ","
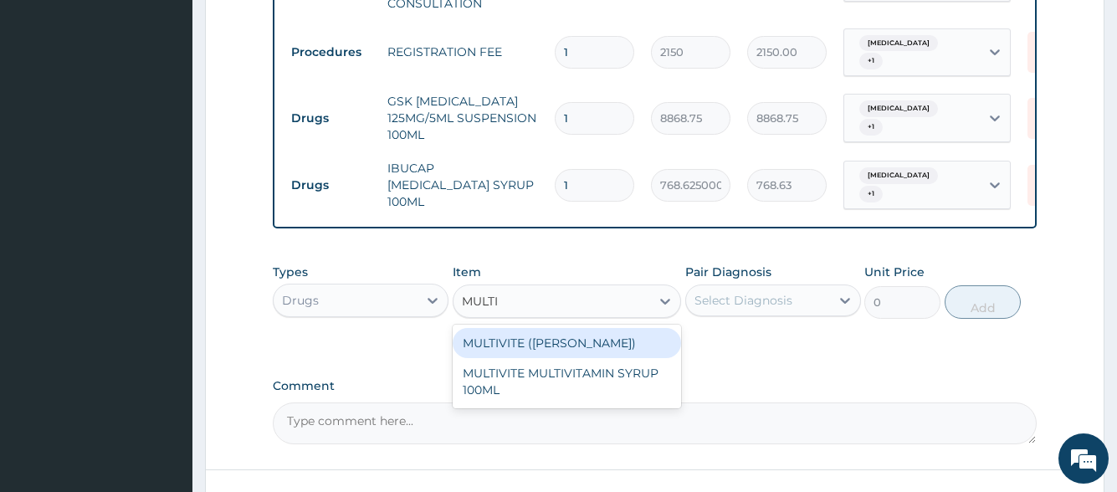
type input "MULTIV"
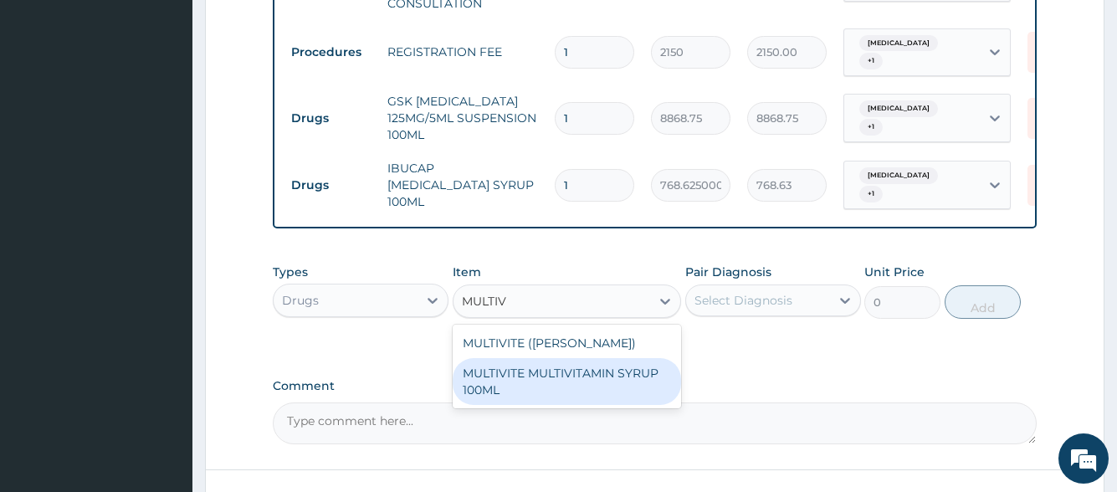
click at [637, 379] on div "MULTIVITE MULTIVITAMIN SYRUP 100ML" at bounding box center [567, 381] width 229 height 47
type input "946.0000000000001"
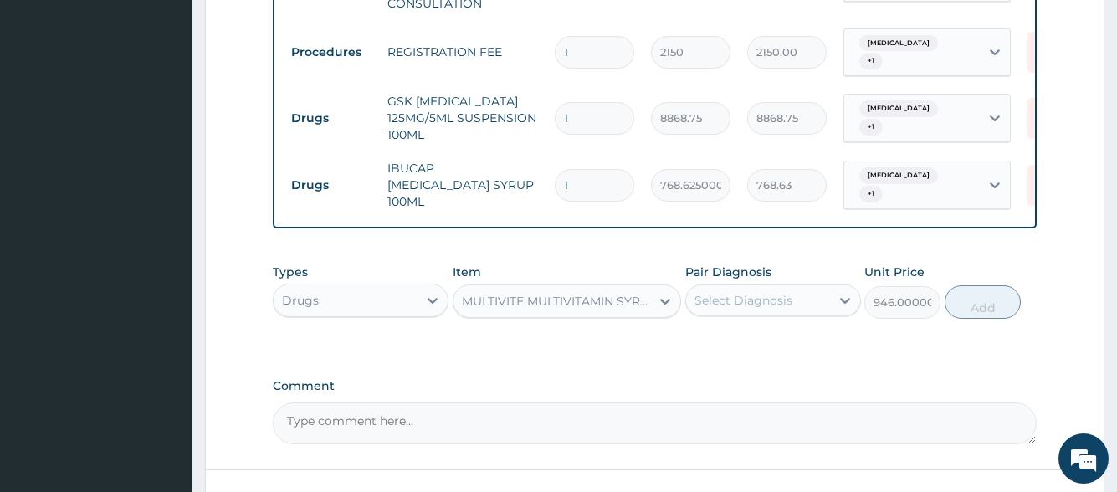
click at [775, 292] on div "Select Diagnosis" at bounding box center [743, 300] width 98 height 17
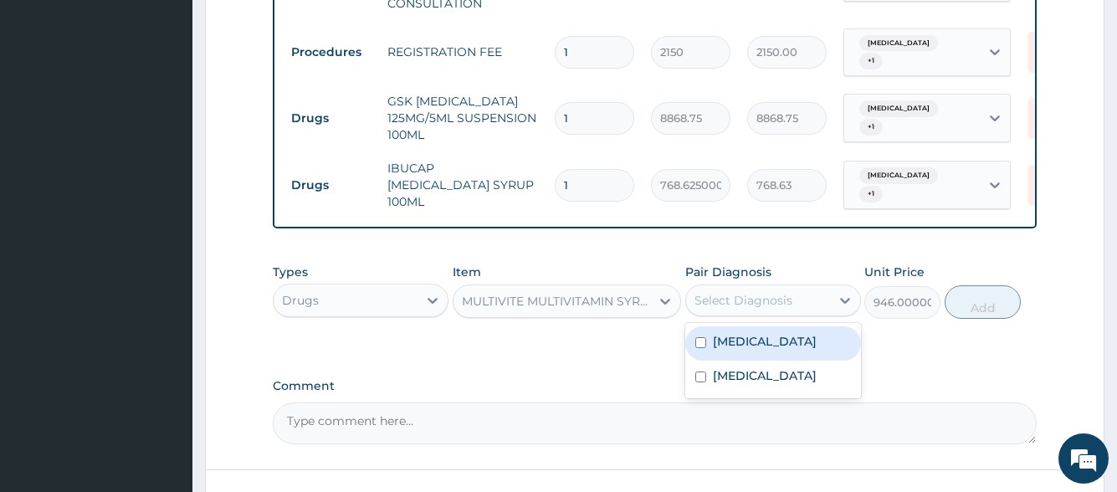
click at [766, 326] on div "Sepsis" at bounding box center [773, 343] width 176 height 34
checkbox input "true"
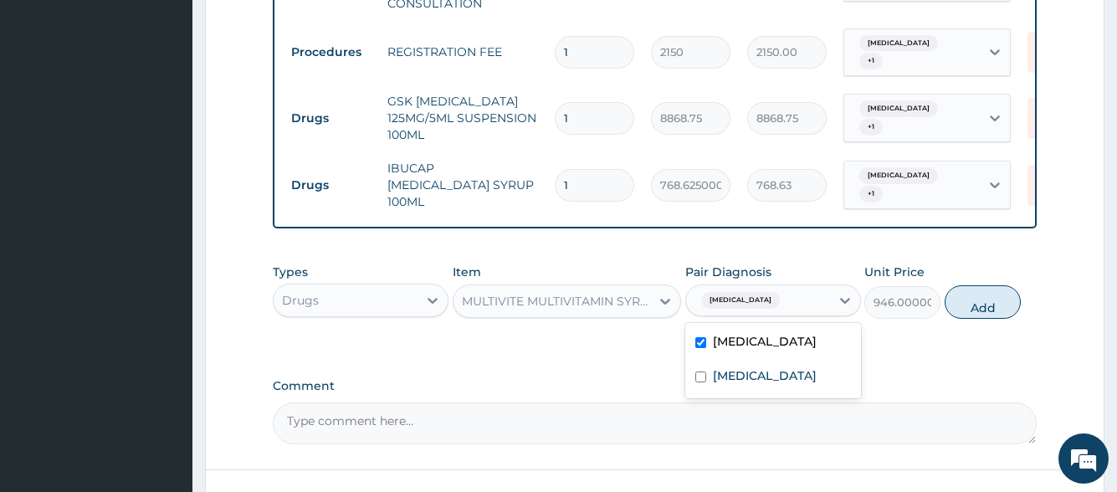
click at [758, 382] on div "Sepsis Diarrhea" at bounding box center [773, 360] width 176 height 75
click at [766, 366] on div "Diarrhea" at bounding box center [773, 378] width 176 height 34
checkbox input "true"
click at [959, 297] on button "Add" at bounding box center [983, 301] width 76 height 33
type input "0"
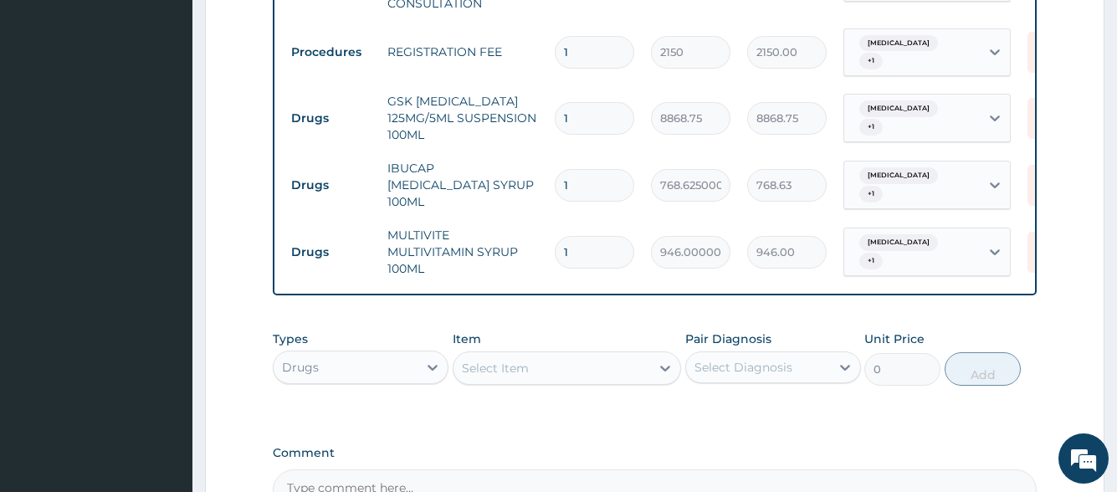
click at [547, 355] on div "Select Item" at bounding box center [551, 368] width 197 height 27
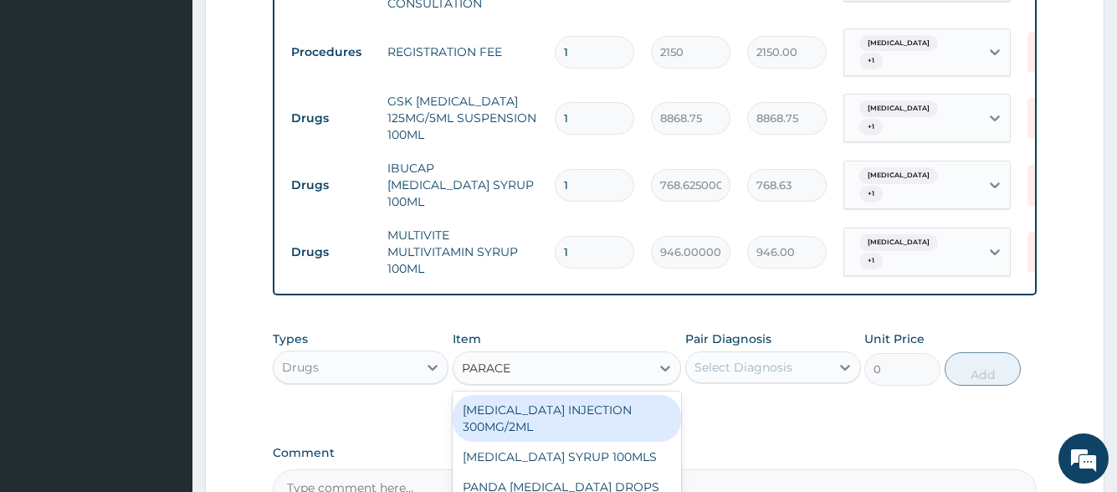
type input "PARACET"
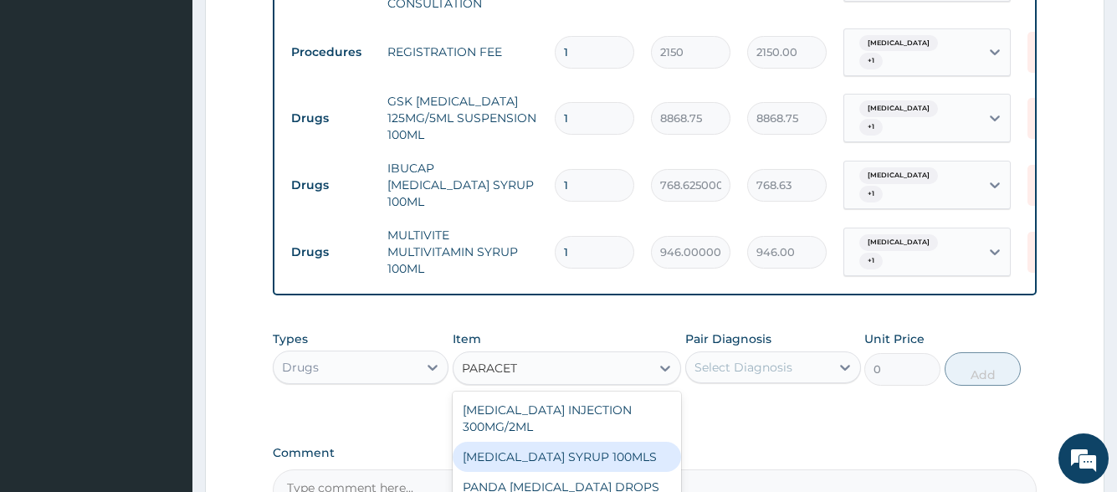
click at [549, 445] on div "PARACETAMOL SYRUP 100MLS" at bounding box center [567, 457] width 229 height 30
type input "709.5"
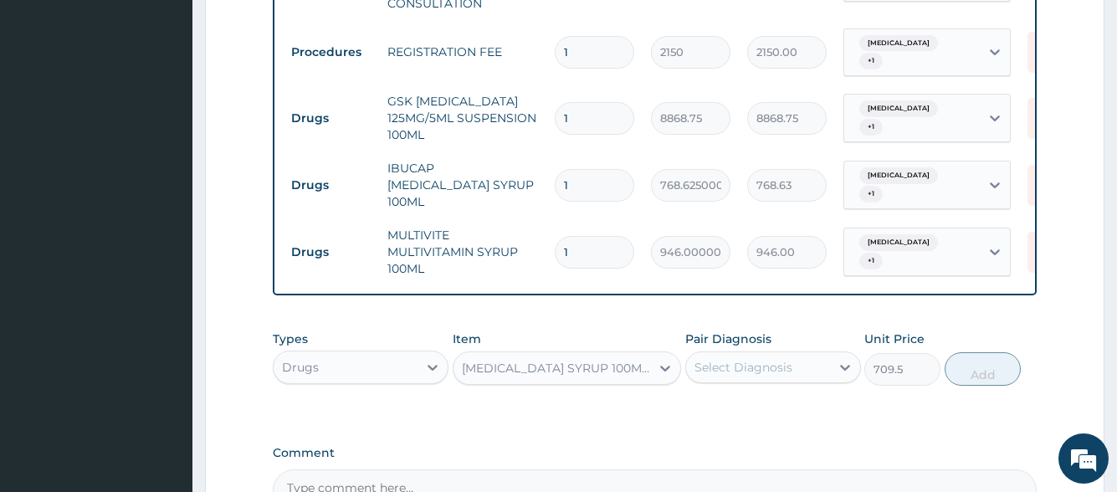
click at [715, 359] on div "Select Diagnosis" at bounding box center [743, 367] width 98 height 17
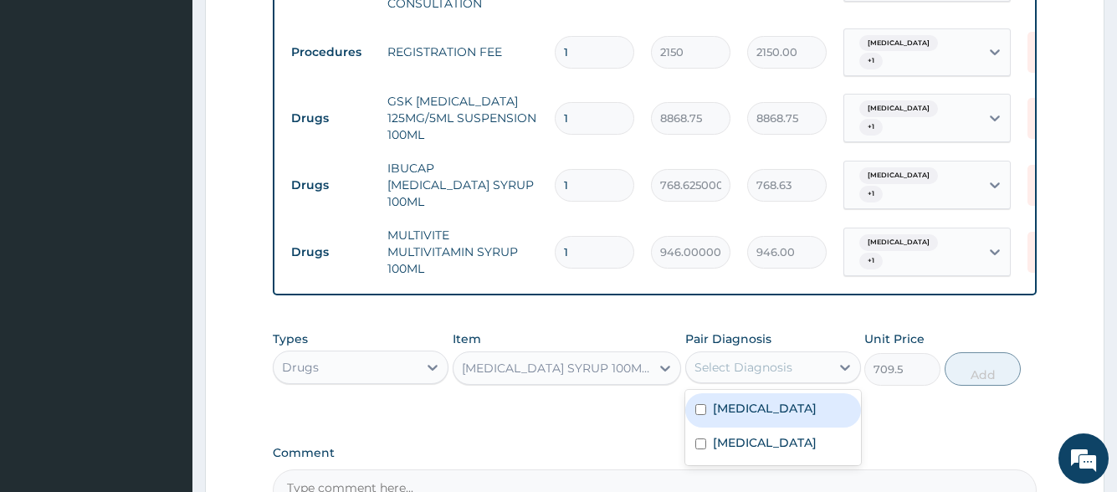
click at [720, 400] on label "Sepsis" at bounding box center [765, 408] width 104 height 17
checkbox input "true"
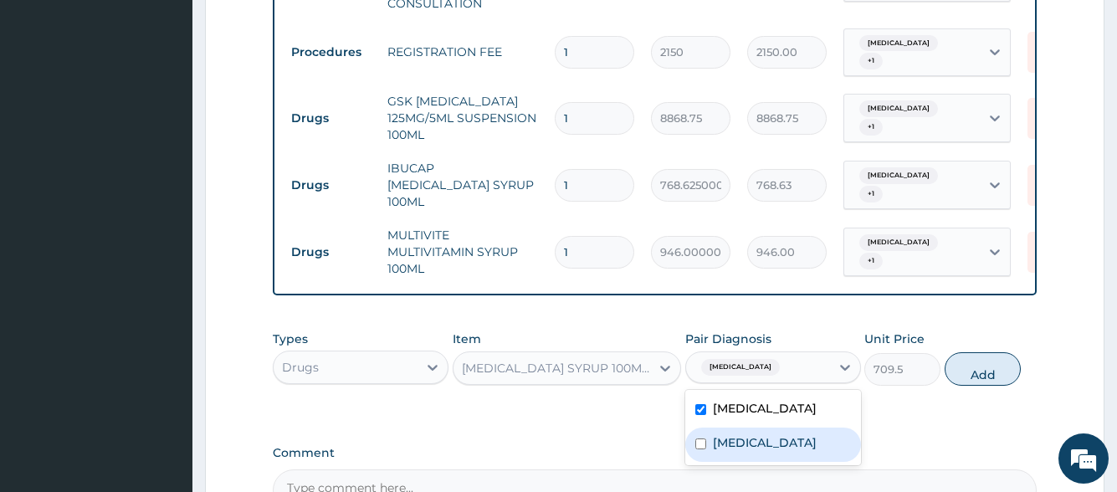
click at [725, 434] on label "Diarrhea" at bounding box center [765, 442] width 104 height 17
checkbox input "true"
click at [964, 358] on button "Add" at bounding box center [983, 368] width 76 height 33
type input "0"
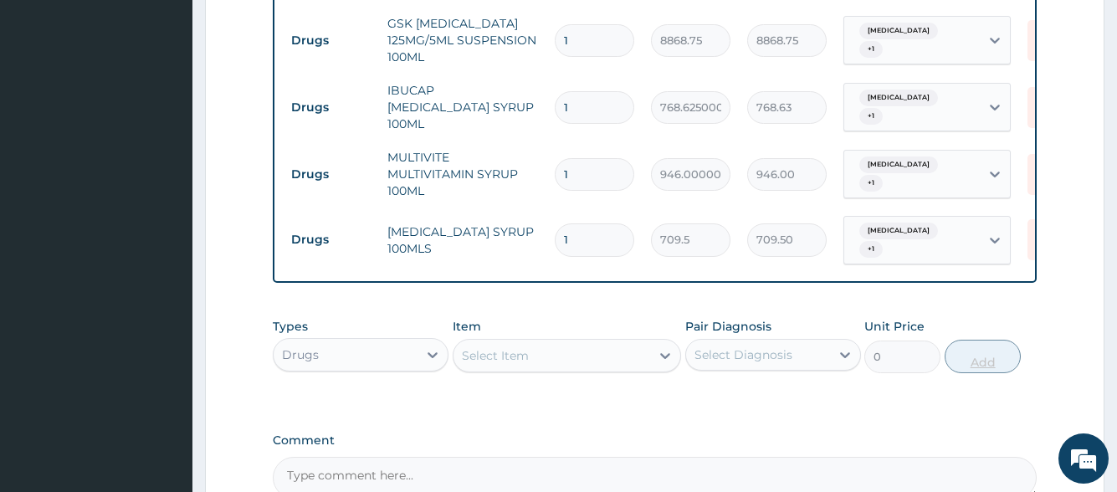
scroll to position [971, 0]
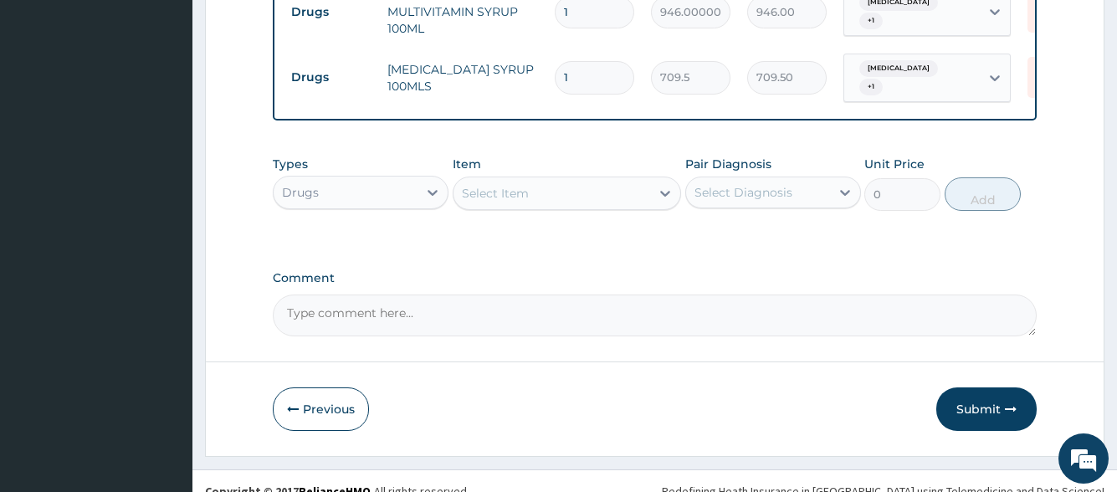
click at [962, 392] on button "Submit" at bounding box center [986, 409] width 100 height 44
